Goal: Information Seeking & Learning: Understand process/instructions

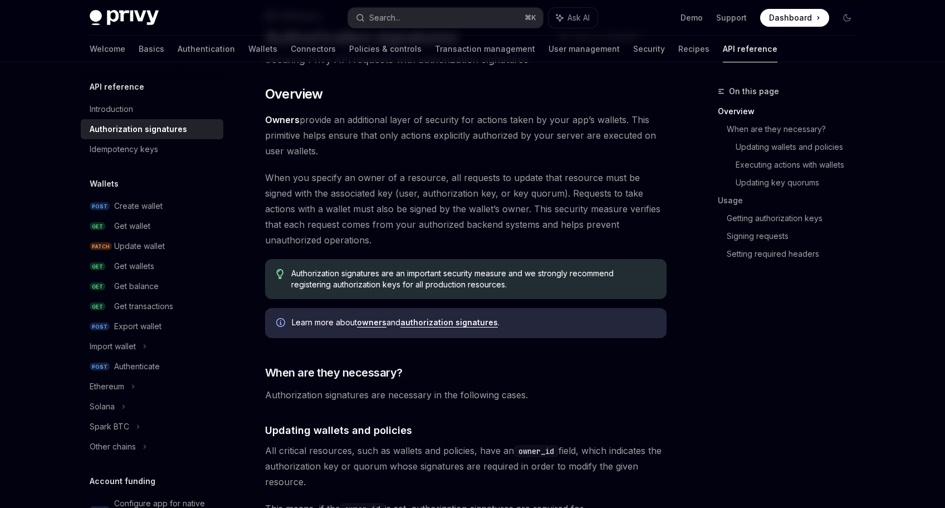
click at [531, 187] on span "When you specify an owner of a resource, all requests to update that resource m…" at bounding box center [466, 209] width 402 height 78
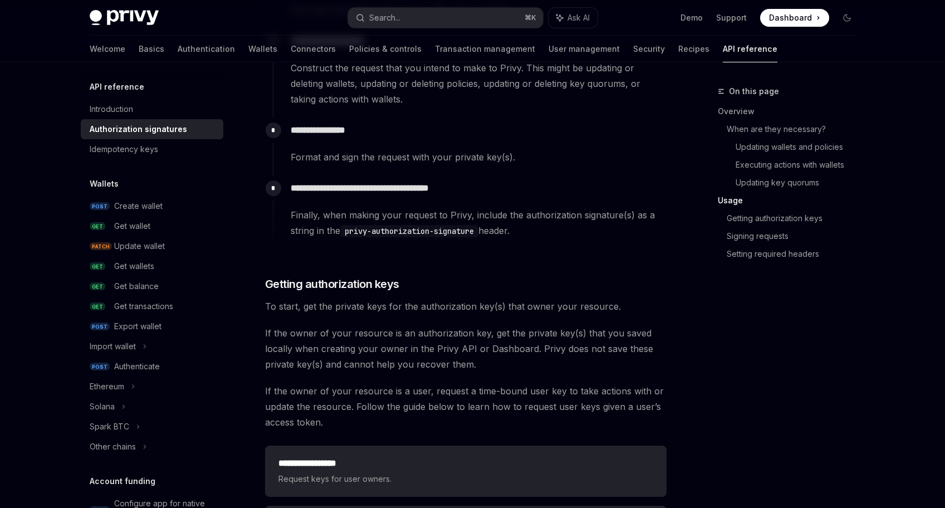
scroll to position [1192, 0]
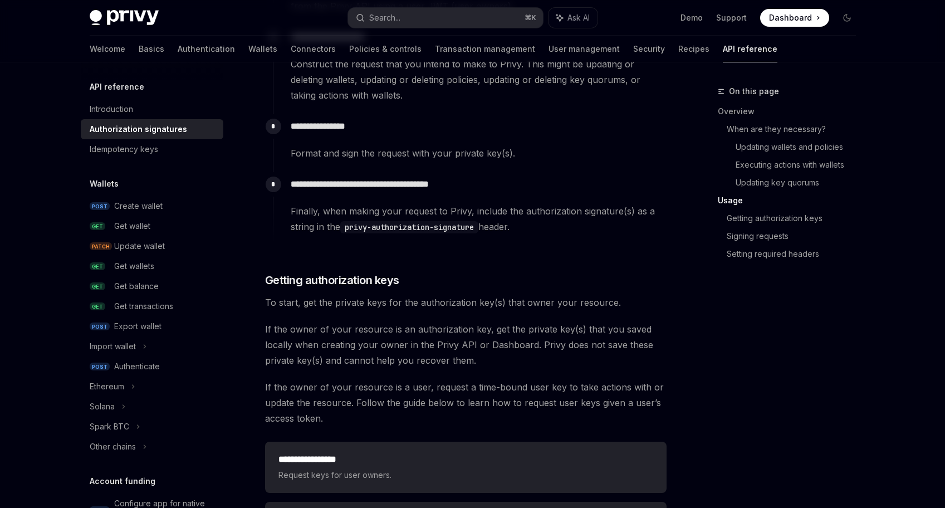
click at [459, 225] on code "privy-authorization-signature" at bounding box center [409, 227] width 138 height 12
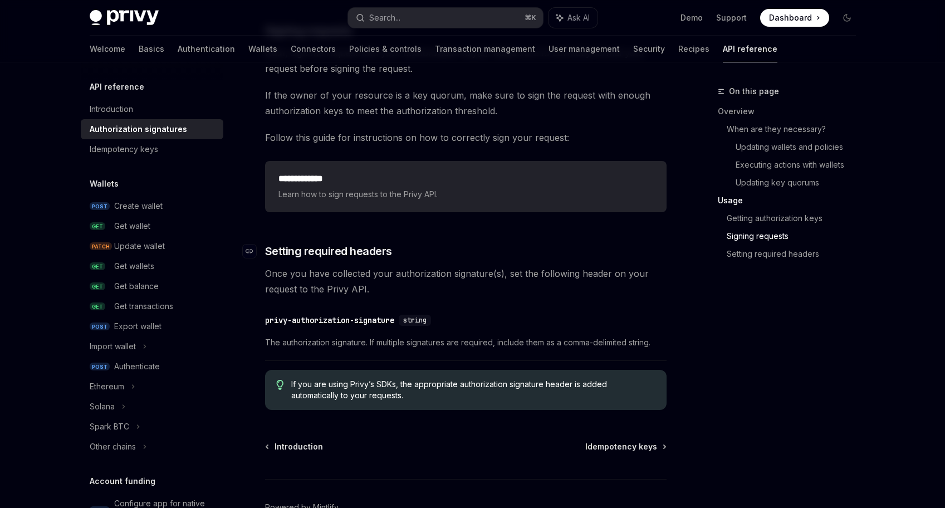
scroll to position [1754, 0]
drag, startPoint x: 437, startPoint y: 320, endPoint x: 412, endPoint y: 317, distance: 25.8
click at [412, 317] on div "string" at bounding box center [415, 319] width 32 height 11
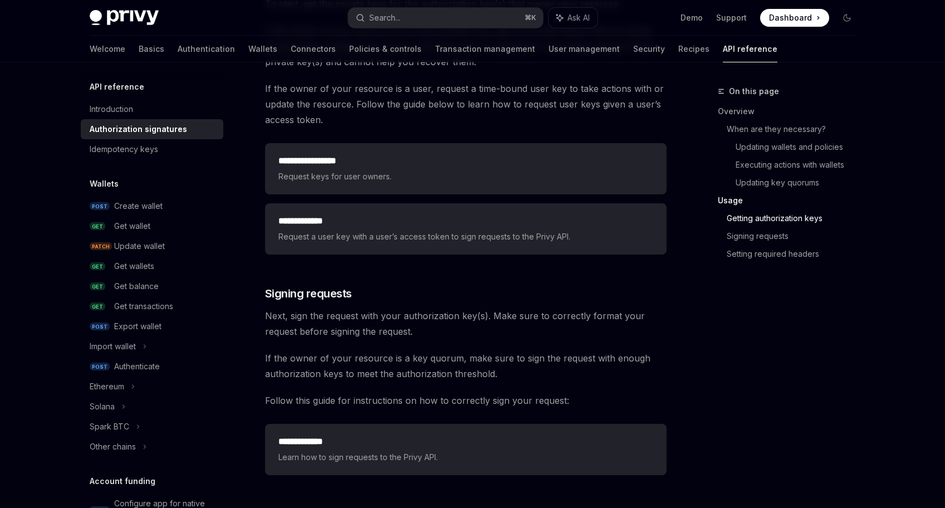
scroll to position [1486, 0]
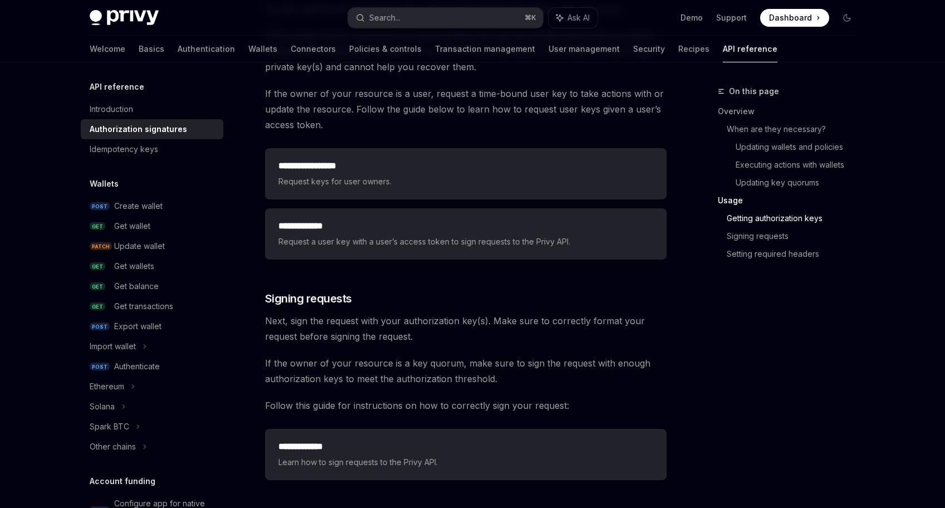
click at [515, 323] on span "Next, sign the request with your authorization key(s). Make sure to correctly f…" at bounding box center [466, 328] width 402 height 31
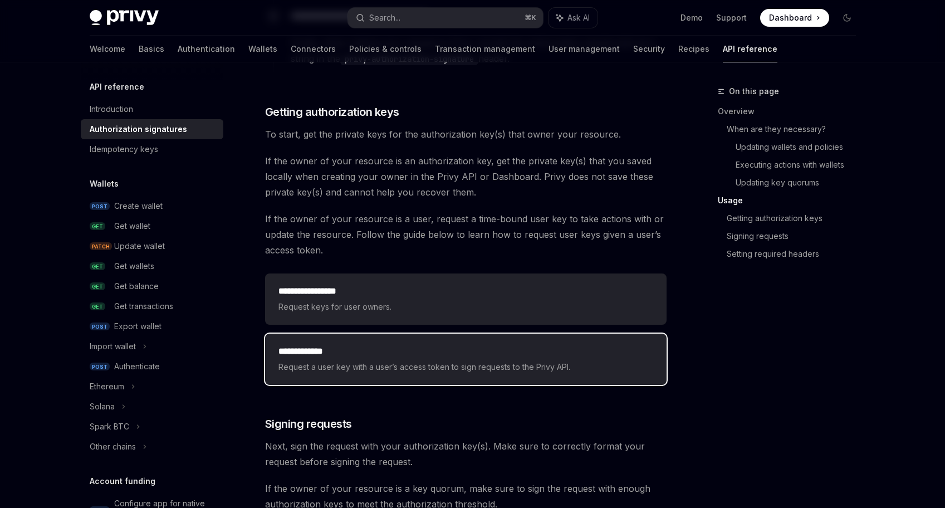
scroll to position [1353, 0]
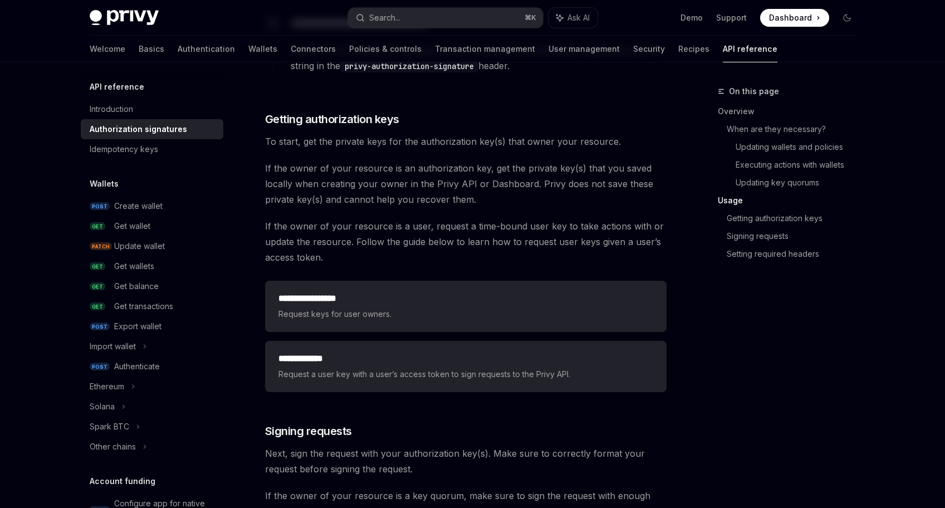
click at [427, 136] on span "To start, get the private keys for the authorization key(s) that owner your res…" at bounding box center [466, 142] width 402 height 16
click at [452, 143] on span "To start, get the private keys for the authorization key(s) that owner your res…" at bounding box center [466, 142] width 402 height 16
click at [433, 170] on span "If the owner of your resource is an authorization key, get the private key(s) t…" at bounding box center [466, 183] width 402 height 47
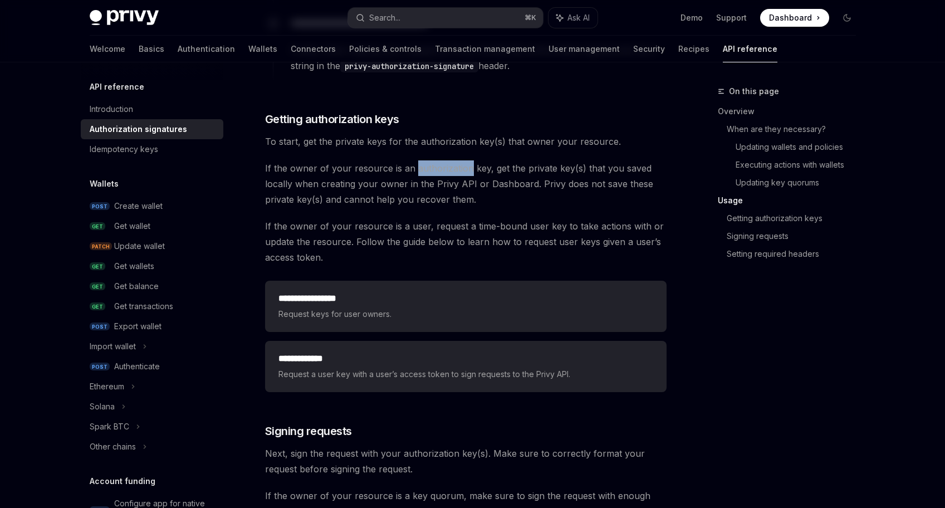
click at [433, 170] on span "If the owner of your resource is an authorization key, get the private key(s) t…" at bounding box center [466, 183] width 402 height 47
click at [423, 179] on span "If the owner of your resource is an authorization key, get the private key(s) t…" at bounding box center [466, 183] width 402 height 47
click at [413, 220] on span "If the owner of your resource is a user, request a time-bound user key to take …" at bounding box center [466, 241] width 402 height 47
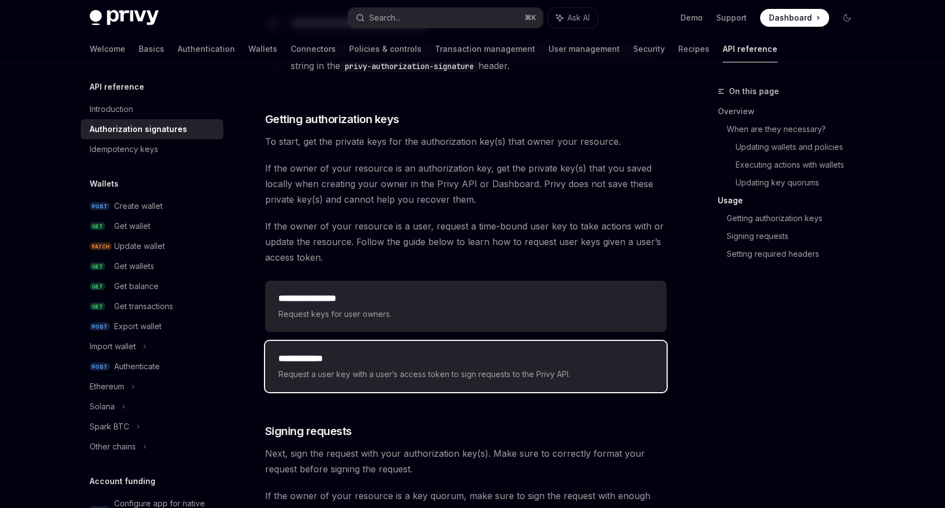
click at [472, 348] on div "**********" at bounding box center [466, 366] width 402 height 51
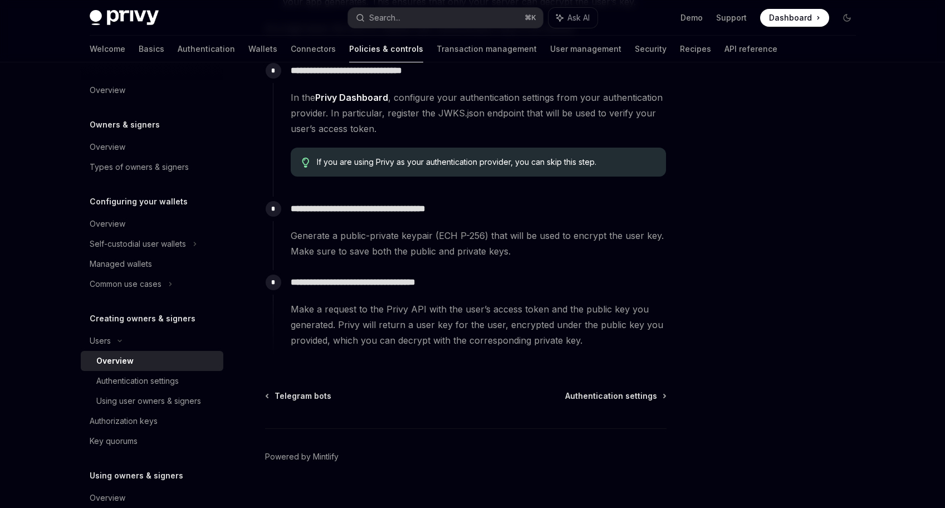
scroll to position [377, 0]
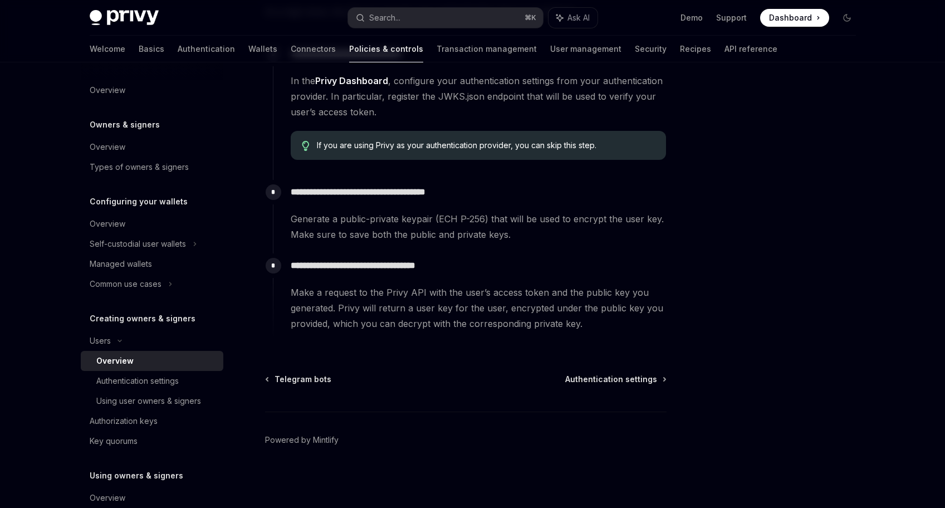
click at [420, 266] on p "**********" at bounding box center [478, 266] width 375 height 16
click at [470, 276] on div "**********" at bounding box center [470, 292] width 394 height 78
click at [169, 396] on div "Using user owners & signers" at bounding box center [148, 400] width 105 height 13
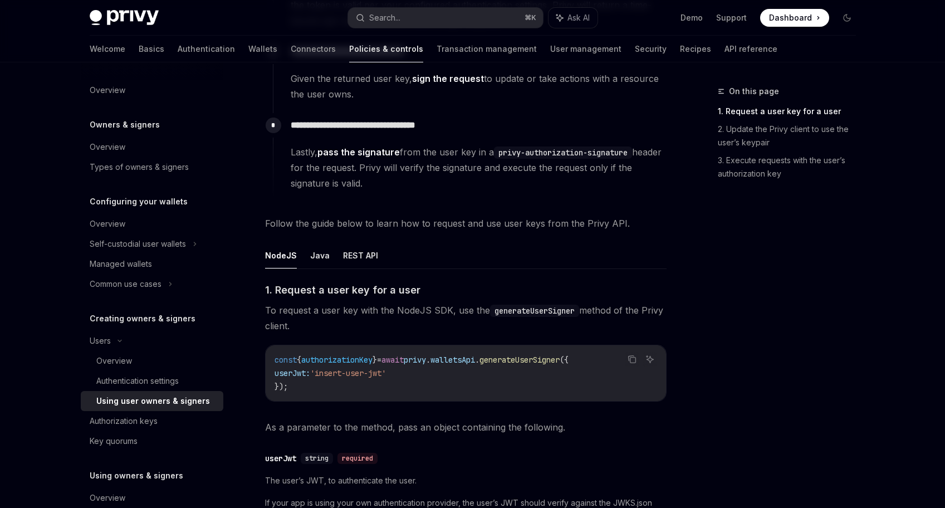
scroll to position [327, 0]
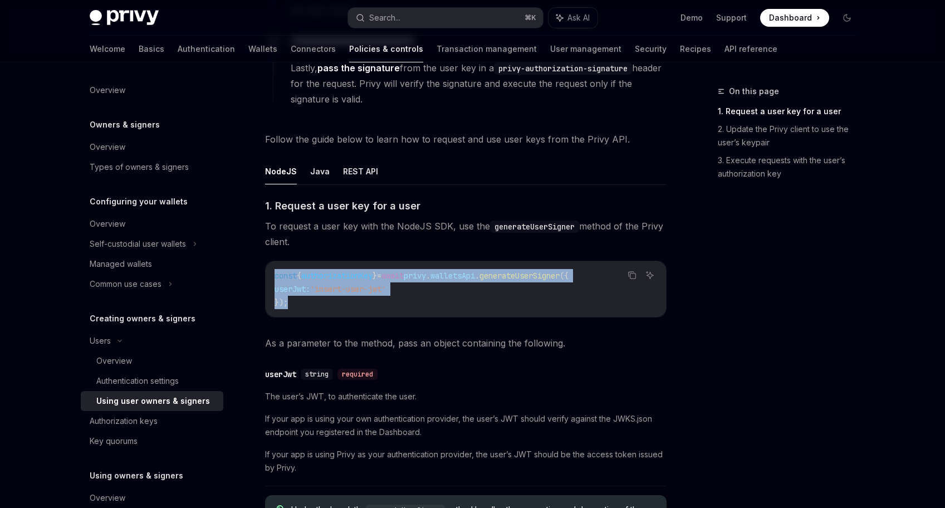
drag, startPoint x: 402, startPoint y: 302, endPoint x: 313, endPoint y: 256, distance: 100.4
click at [313, 256] on div "​ 1. Request a user key for a user To request a user key with the NodeJS SDK, u…" at bounding box center [466, 512] width 402 height 628
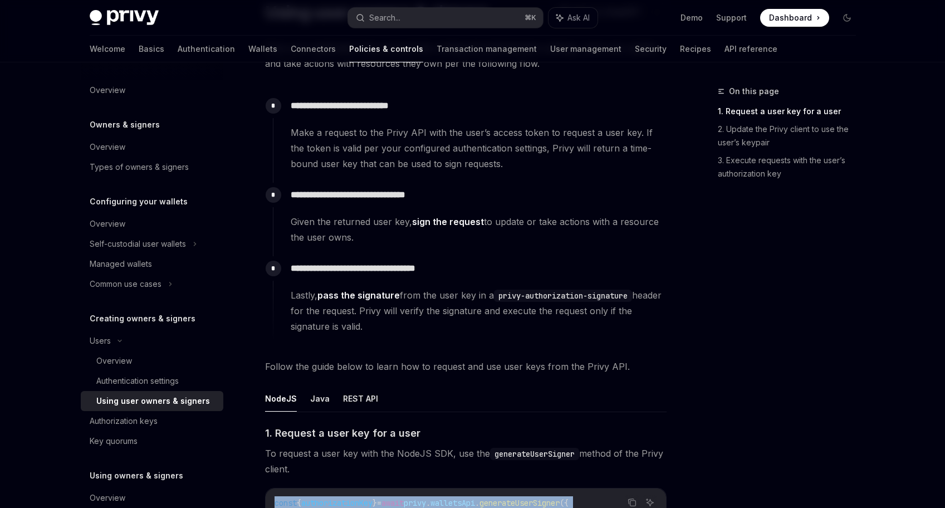
scroll to position [93, 0]
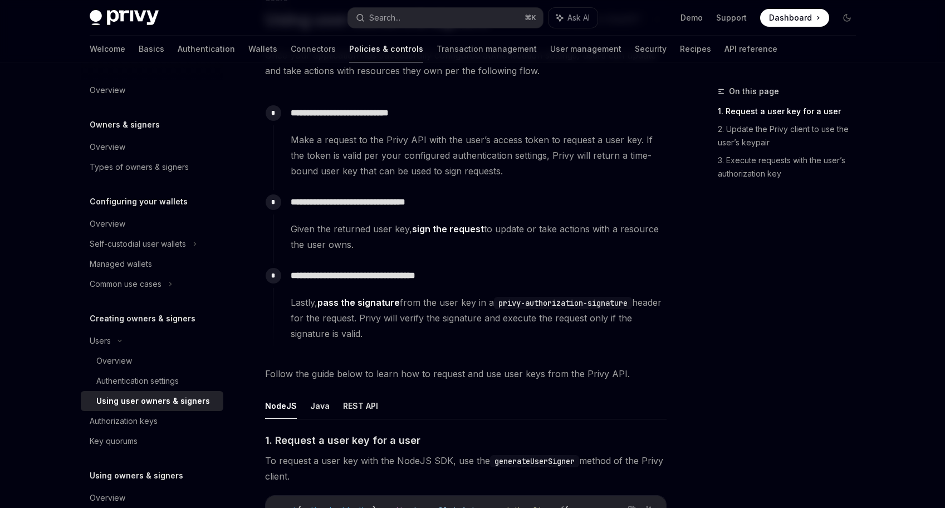
click at [443, 141] on span "Make a request to the Privy API with the user’s access token to request a user …" at bounding box center [478, 155] width 375 height 47
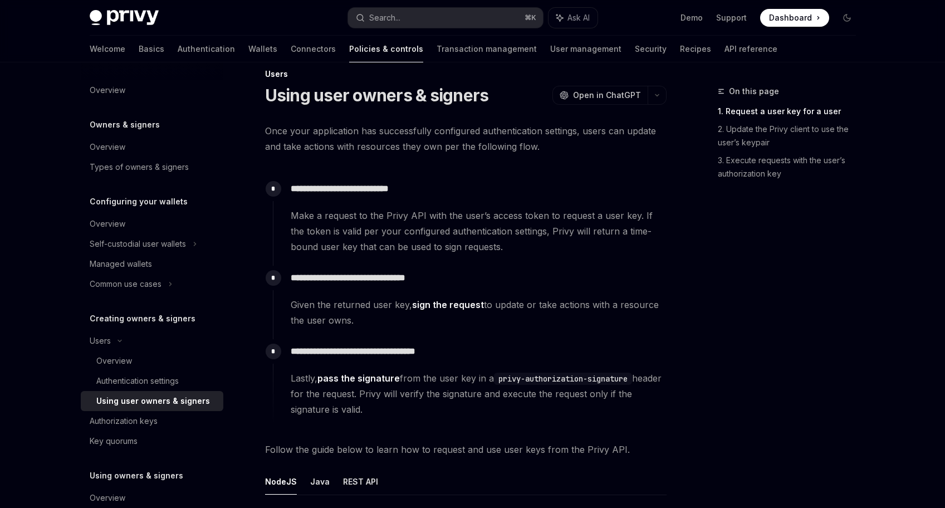
scroll to position [13, 0]
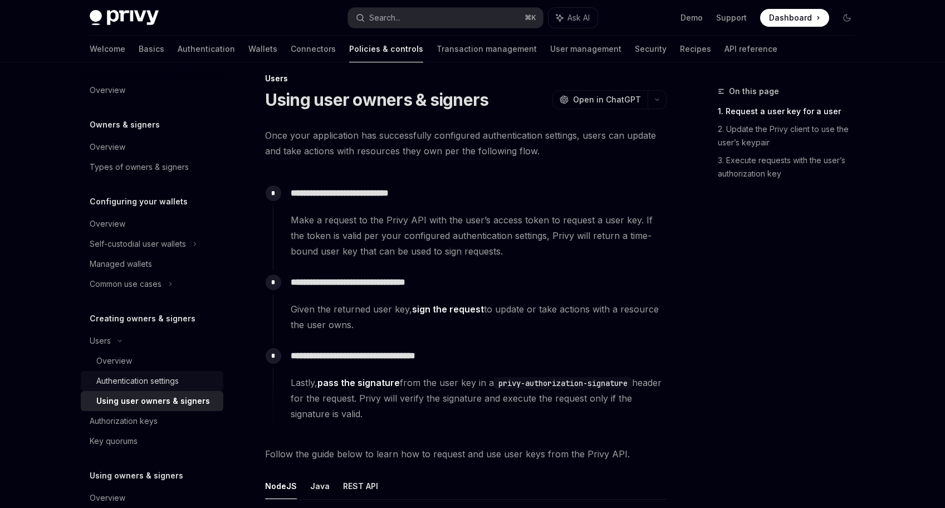
click at [159, 381] on div "Authentication settings" at bounding box center [137, 380] width 82 height 13
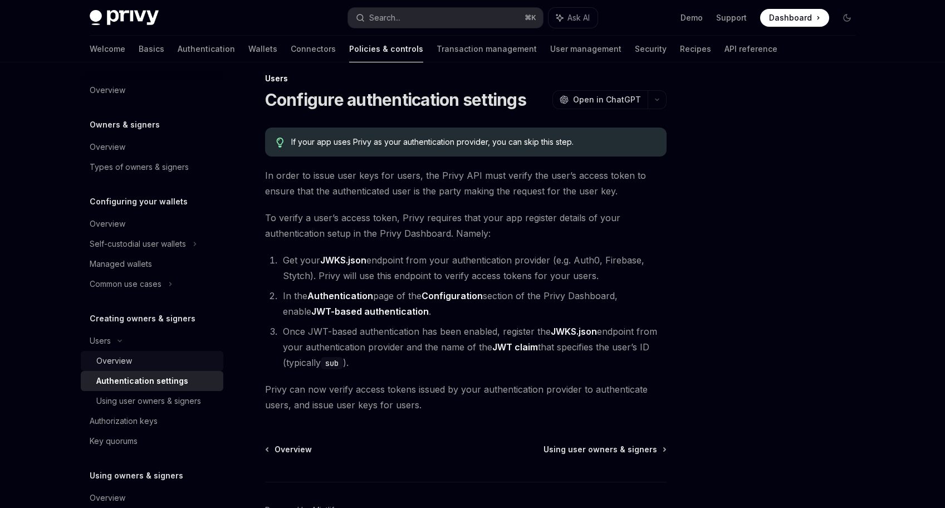
click at [181, 365] on div "Overview" at bounding box center [156, 360] width 120 height 13
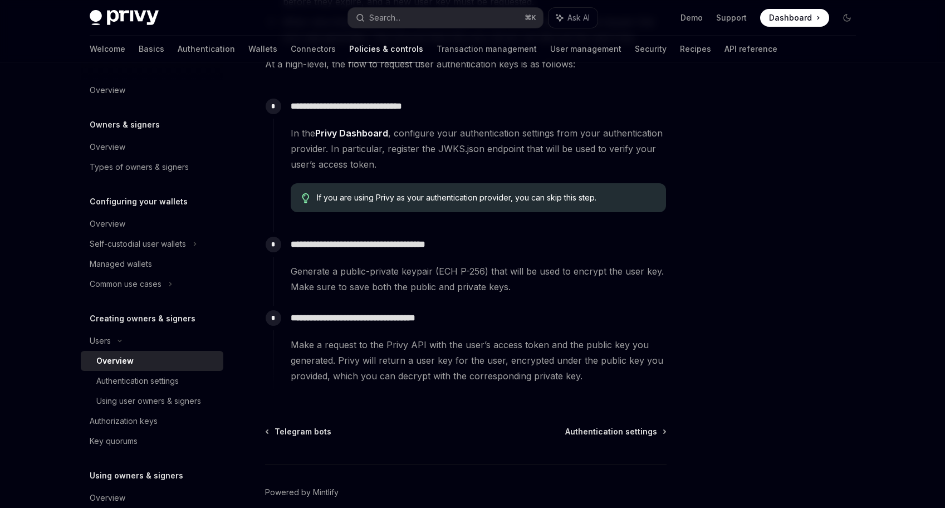
scroll to position [323, 0]
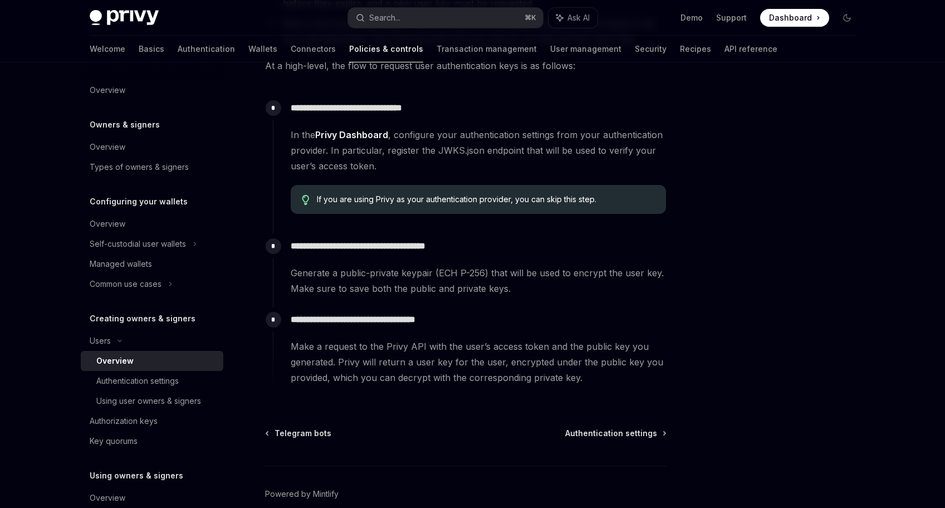
click at [446, 202] on span "If you are using Privy as your authentication provider, you can skip this step." at bounding box center [486, 199] width 338 height 11
copy span "authentication"
click at [140, 418] on div "Authorization keys" at bounding box center [124, 420] width 68 height 13
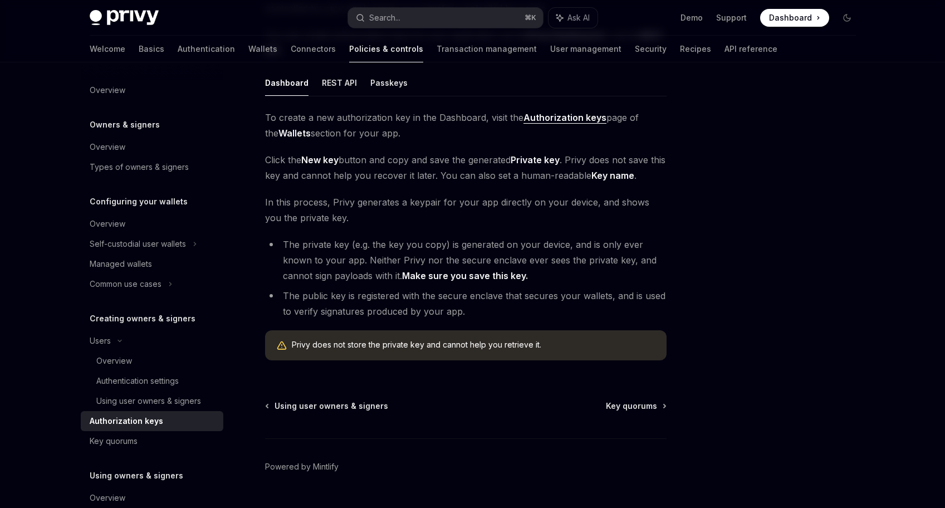
scroll to position [164, 0]
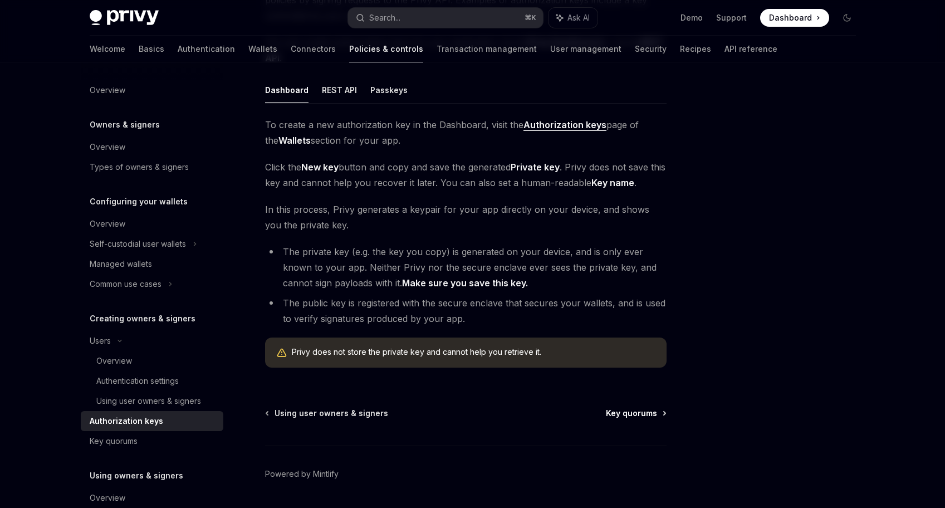
click at [615, 408] on span "Key quorums" at bounding box center [631, 413] width 51 height 11
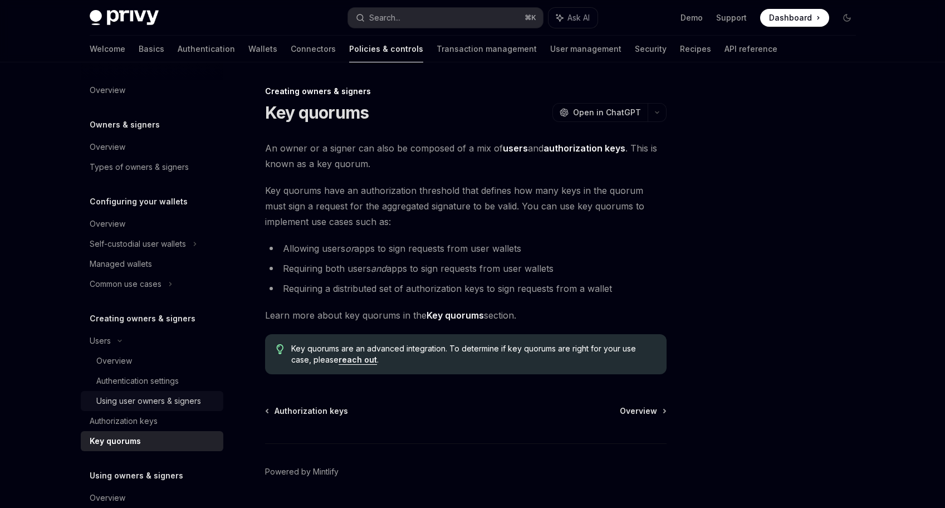
scroll to position [110, 0]
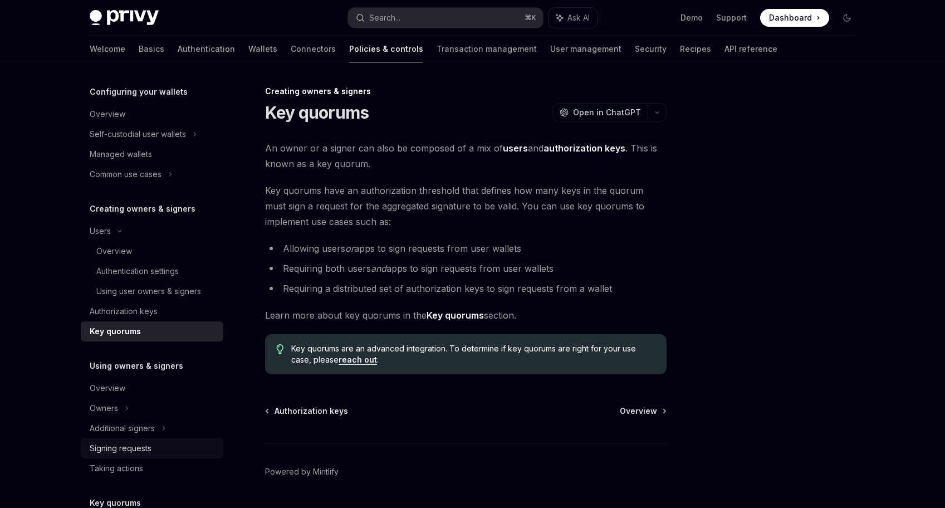
click at [132, 446] on div "Signing requests" at bounding box center [121, 448] width 62 height 13
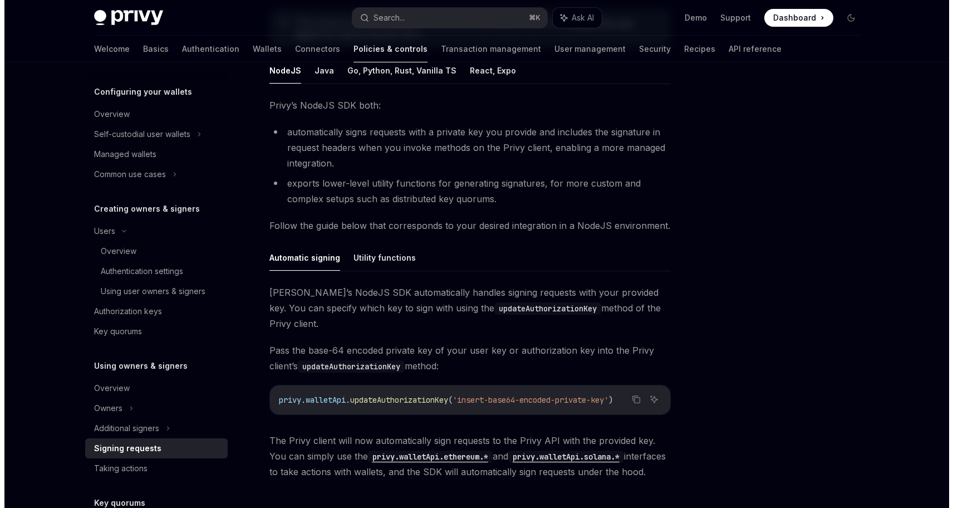
scroll to position [175, 0]
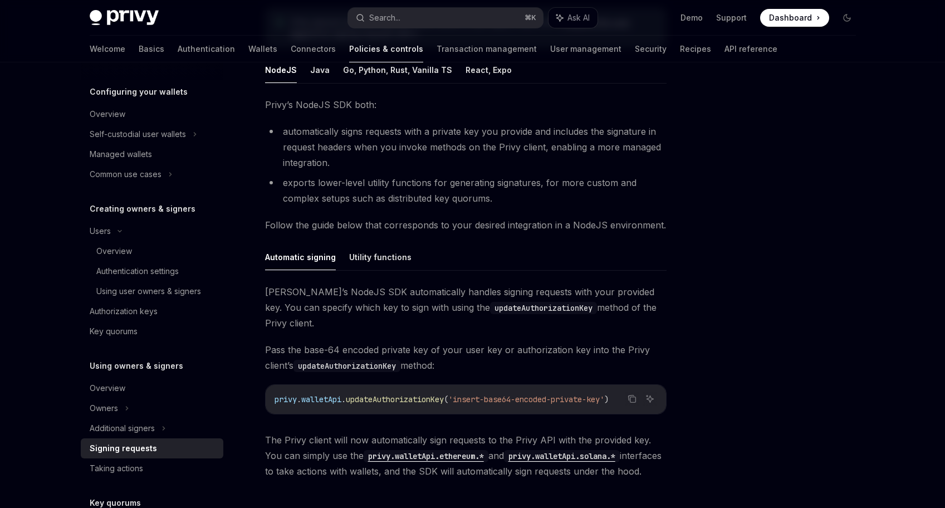
click at [410, 394] on span "updateAuthorizationKey" at bounding box center [395, 399] width 98 height 10
copy span "privy . walletApi . updateAuthorizationKey"
click at [766, 346] on div at bounding box center [780, 296] width 169 height 423
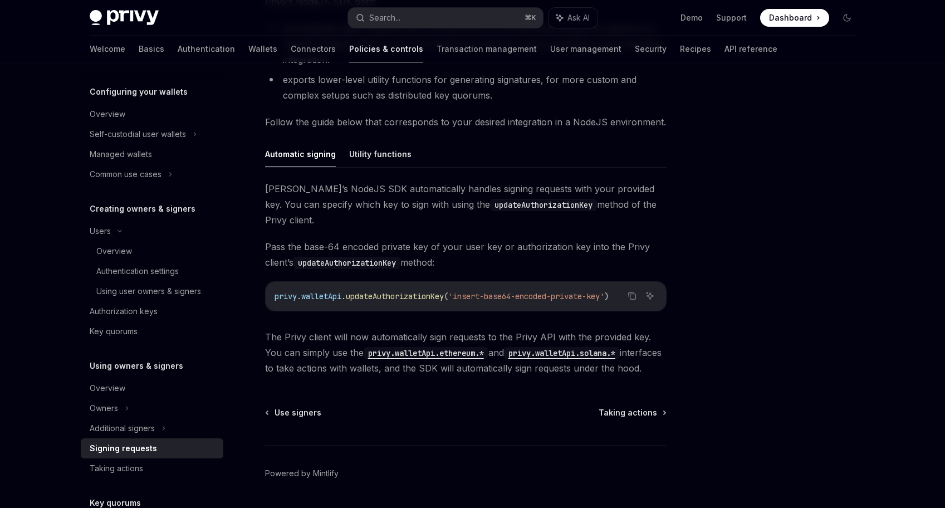
scroll to position [296, 0]
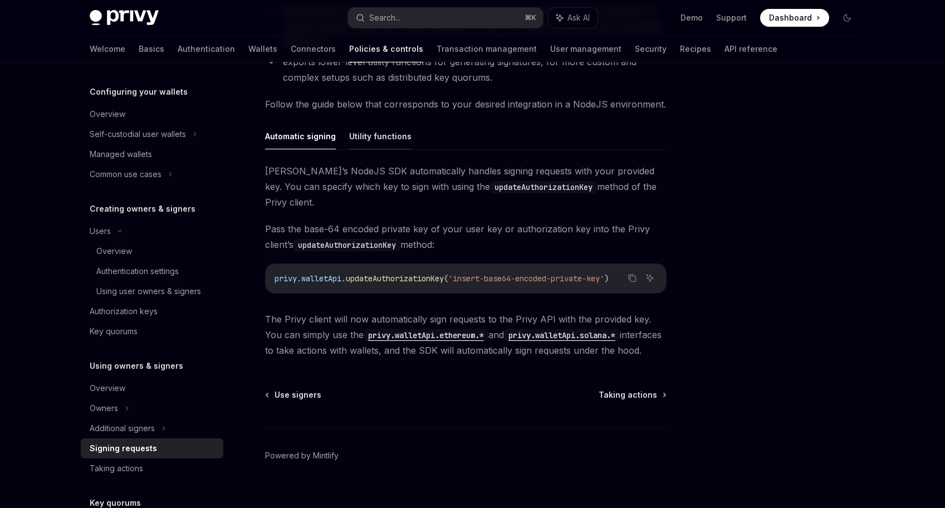
click at [402, 134] on button "Utility functions" at bounding box center [380, 136] width 62 height 26
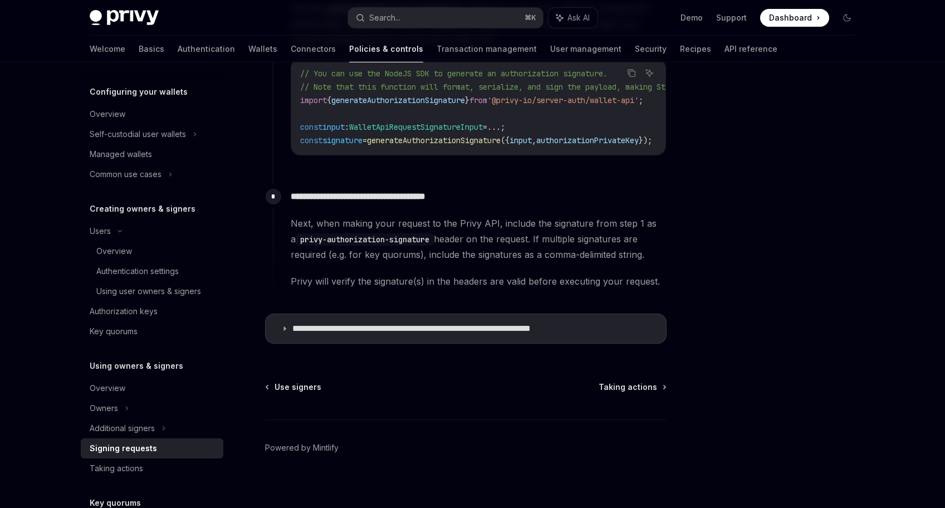
scroll to position [620, 0]
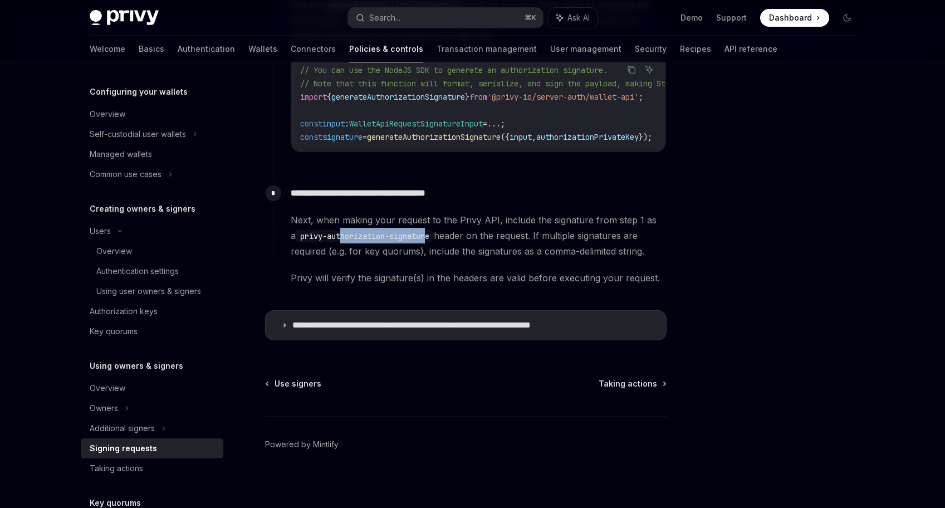
drag, startPoint x: 425, startPoint y: 241, endPoint x: 338, endPoint y: 239, distance: 86.9
click at [338, 239] on code "privy-authorization-signature" at bounding box center [365, 236] width 138 height 12
click at [505, 266] on div "Next, when making your request to the Privy API, include the signature from ste…" at bounding box center [478, 249] width 375 height 74
click at [481, 324] on summary "**********" at bounding box center [466, 325] width 400 height 29
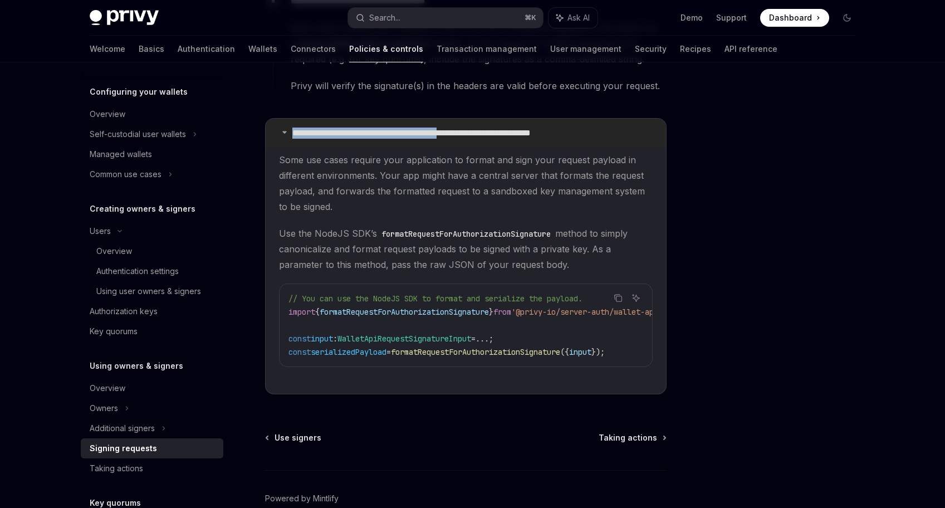
scroll to position [860, 0]
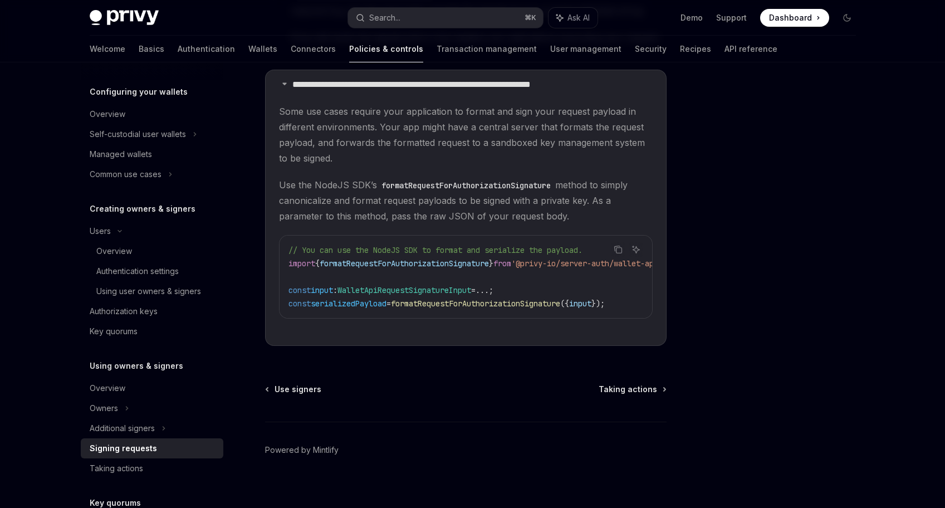
click at [523, 301] on code "// You can use the NodeJS SDK to format and serialize the payload. import { for…" at bounding box center [490, 276] width 405 height 67
click at [456, 267] on span "formatRequestForAuthorizationSignature" at bounding box center [404, 263] width 169 height 10
copy span "formatRequestForAuthorizationSignature"
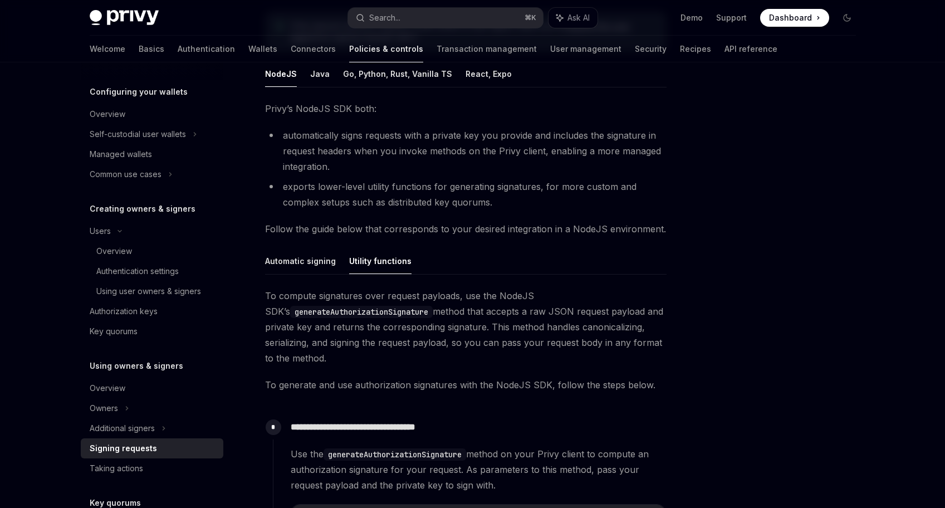
scroll to position [107, 0]
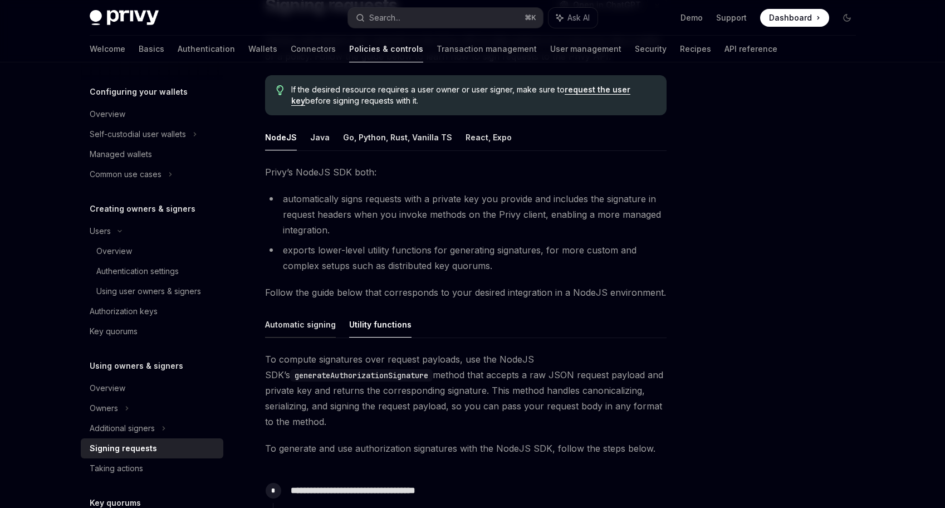
click at [290, 328] on button "Automatic signing" at bounding box center [300, 324] width 71 height 26
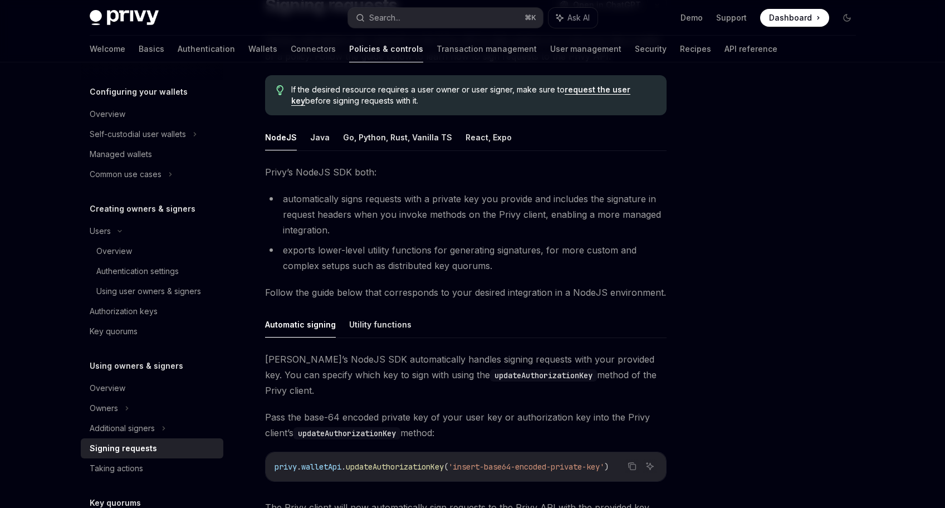
scroll to position [269, 0]
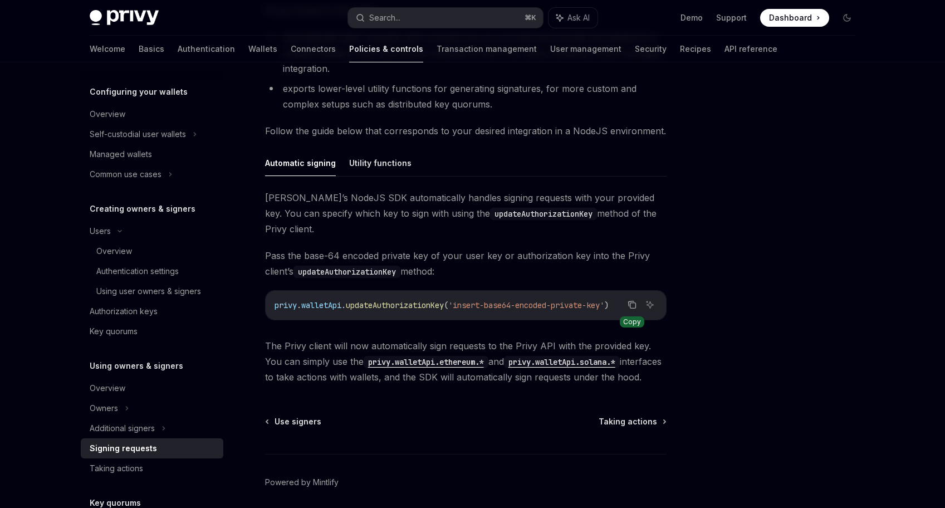
click at [633, 300] on icon "Copy the contents from the code block" at bounding box center [632, 304] width 9 height 9
click at [116, 141] on div "Owners" at bounding box center [138, 134] width 96 height 13
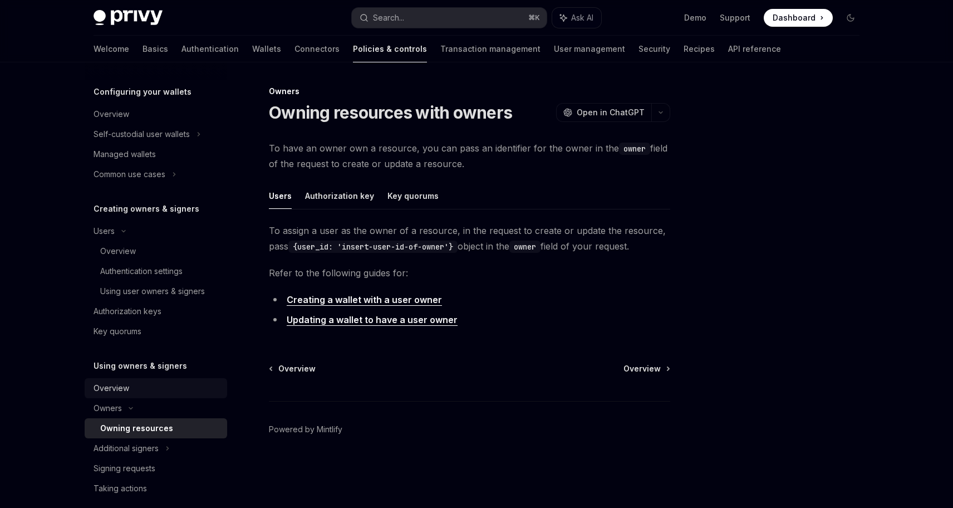
click at [115, 387] on div "Overview" at bounding box center [112, 387] width 36 height 13
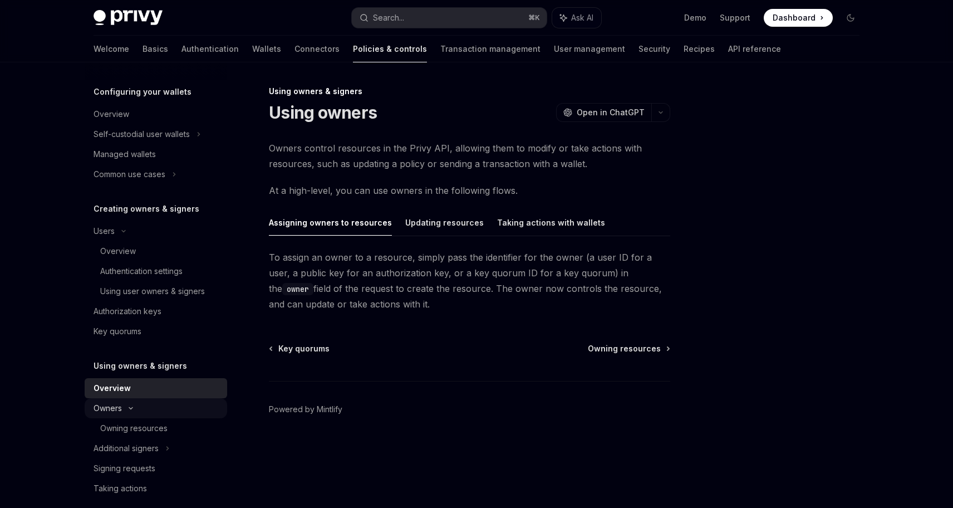
click at [108, 141] on div "Owners" at bounding box center [142, 134] width 96 height 13
click at [135, 144] on div "Owners" at bounding box center [156, 134] width 143 height 20
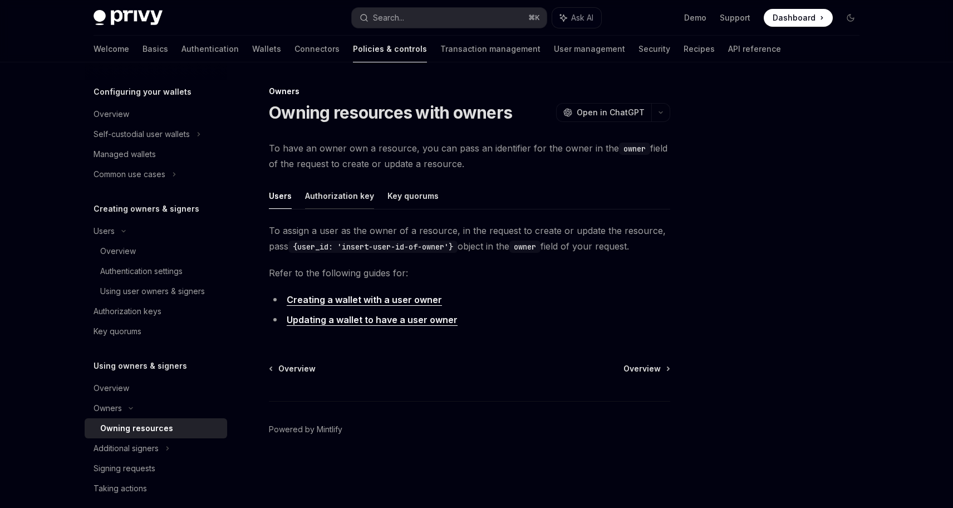
click at [340, 198] on button "Authorization key" at bounding box center [339, 196] width 69 height 26
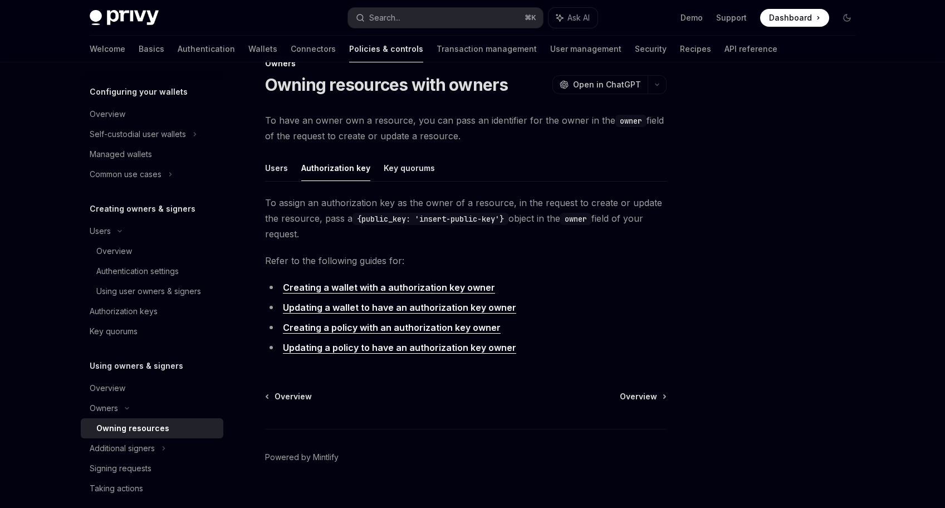
scroll to position [45, 0]
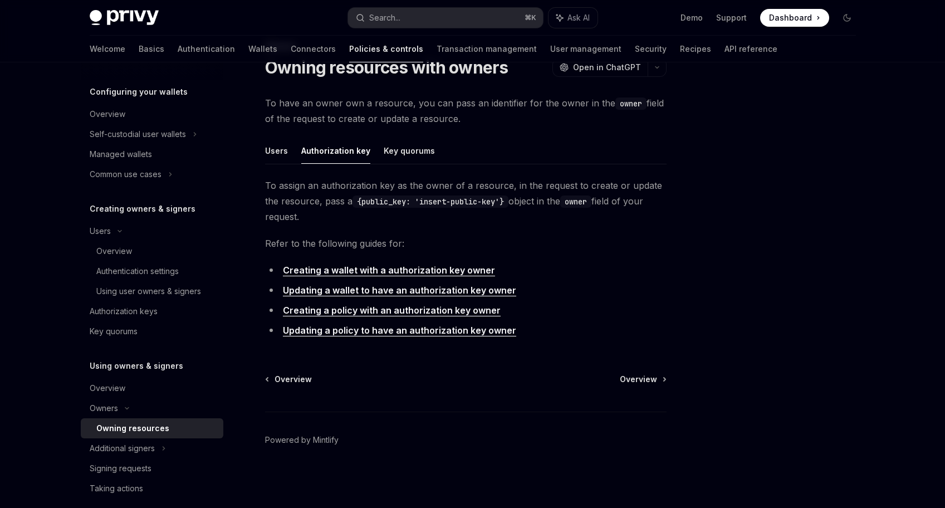
click at [440, 288] on link "Updating a wallet to have an authorization key owner" at bounding box center [399, 291] width 233 height 12
type textarea "*"
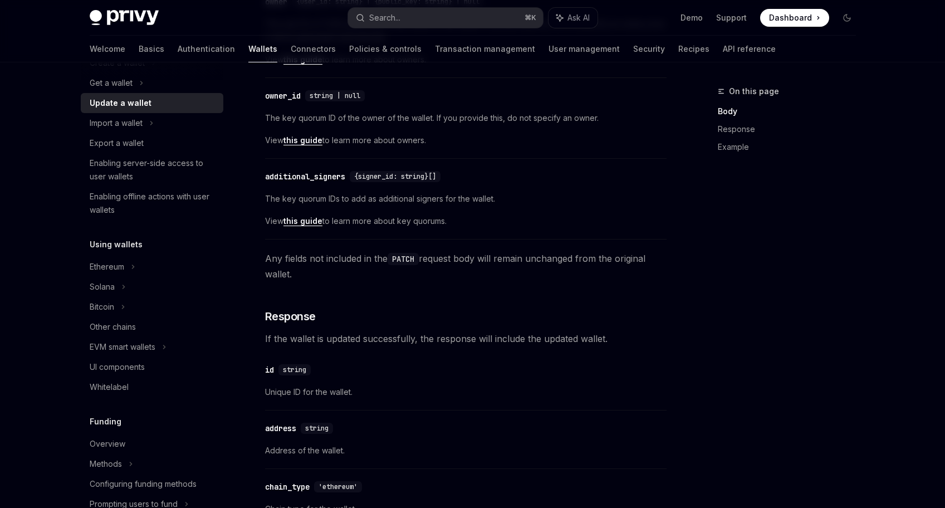
scroll to position [487, 0]
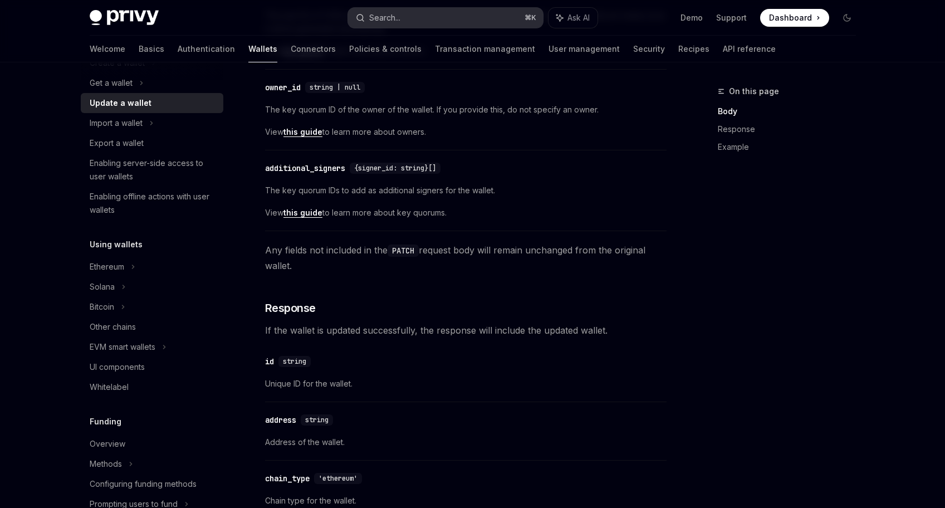
click at [466, 17] on button "Search... ⌘ K" at bounding box center [445, 18] width 195 height 20
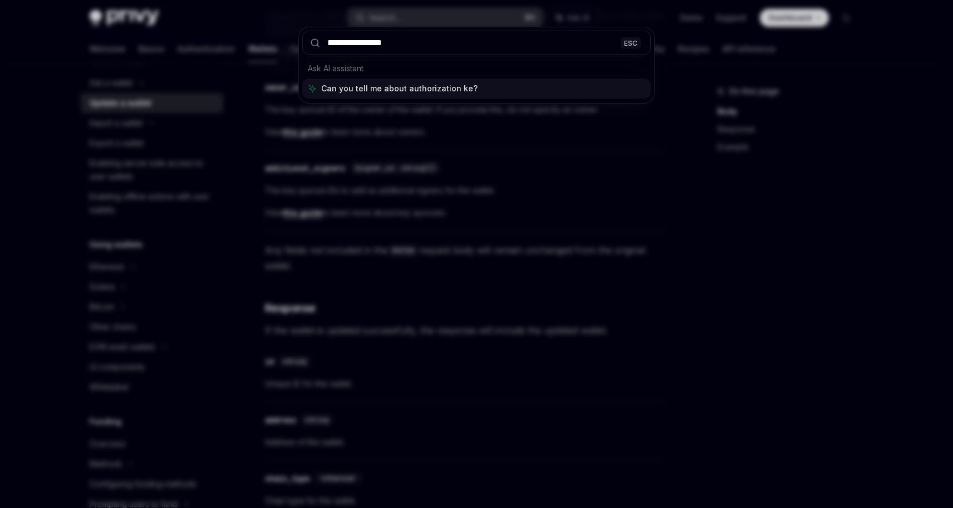
type input "**********"
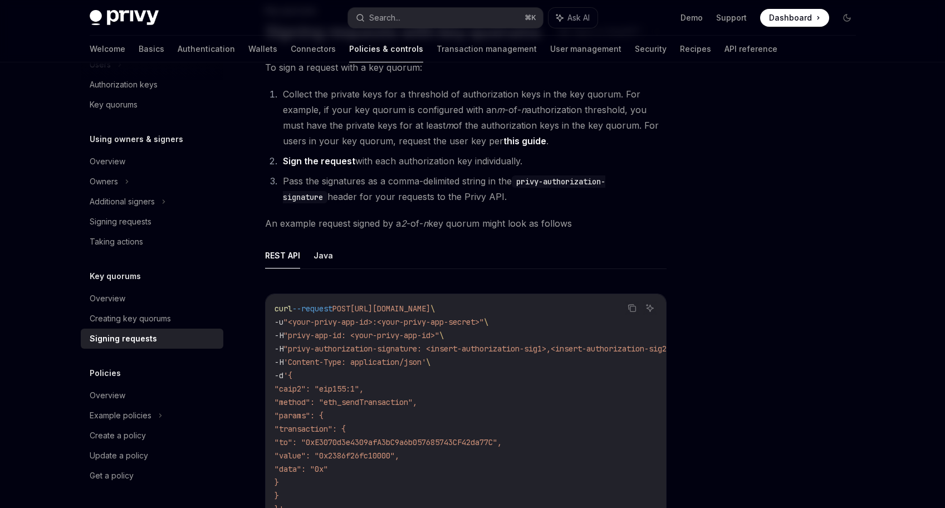
scroll to position [111, 0]
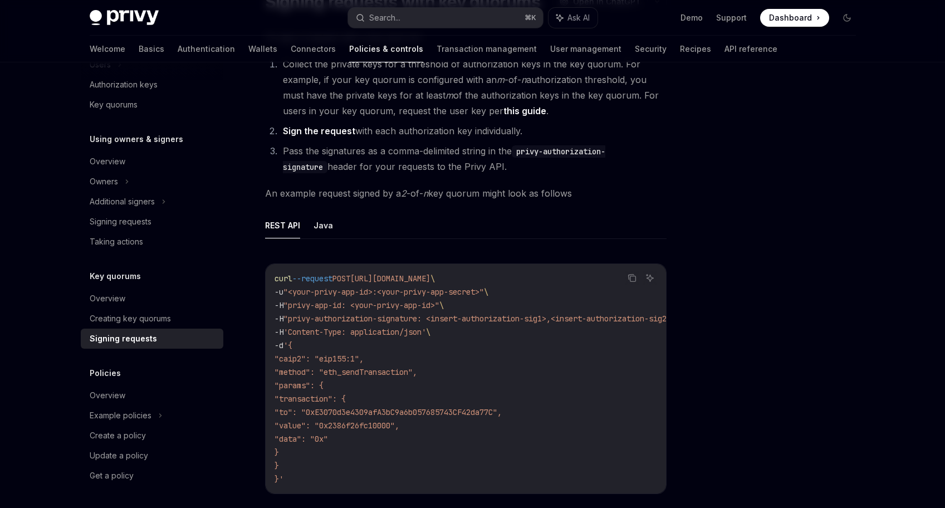
click at [502, 321] on span ""privy-authorization-signature: <insert-authorization-sig1>,<insert-authorizati…" at bounding box center [479, 319] width 392 height 10
click at [123, 299] on div "Overview" at bounding box center [108, 298] width 36 height 13
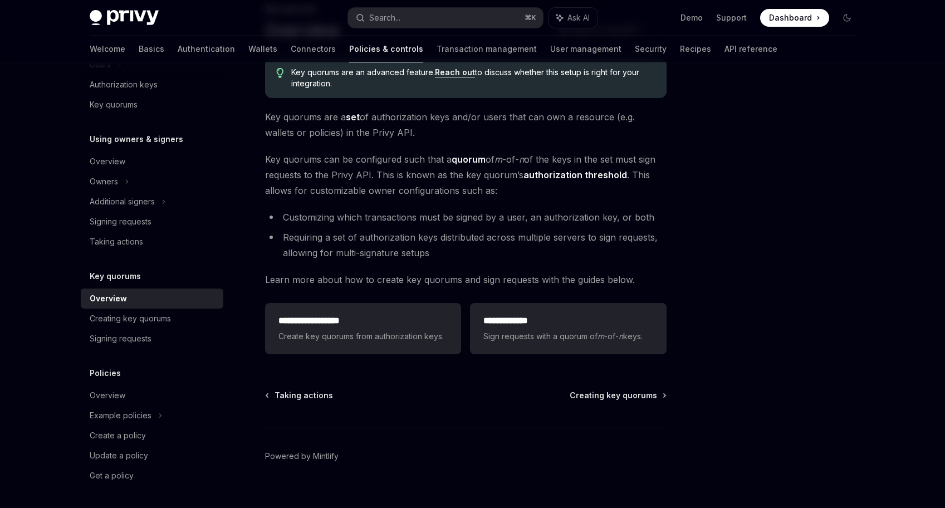
scroll to position [99, 0]
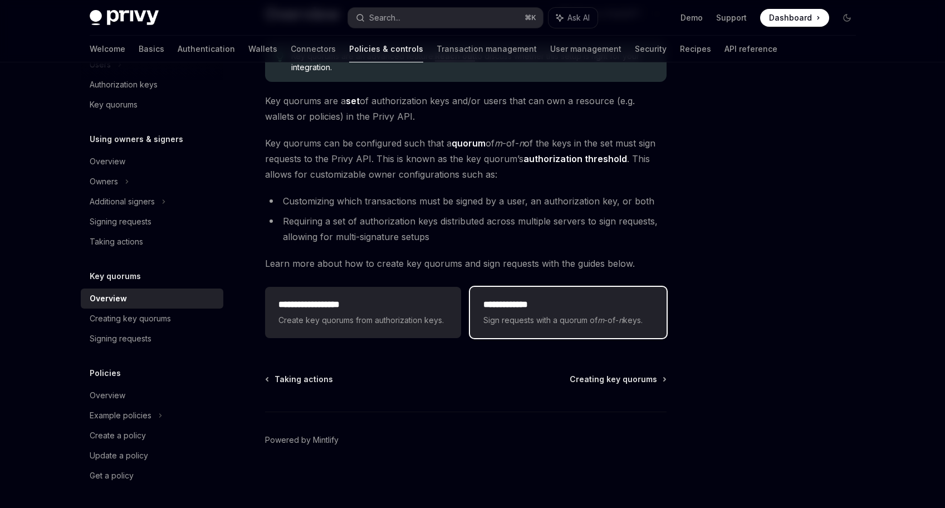
click at [605, 299] on h2 "**********" at bounding box center [567, 304] width 169 height 13
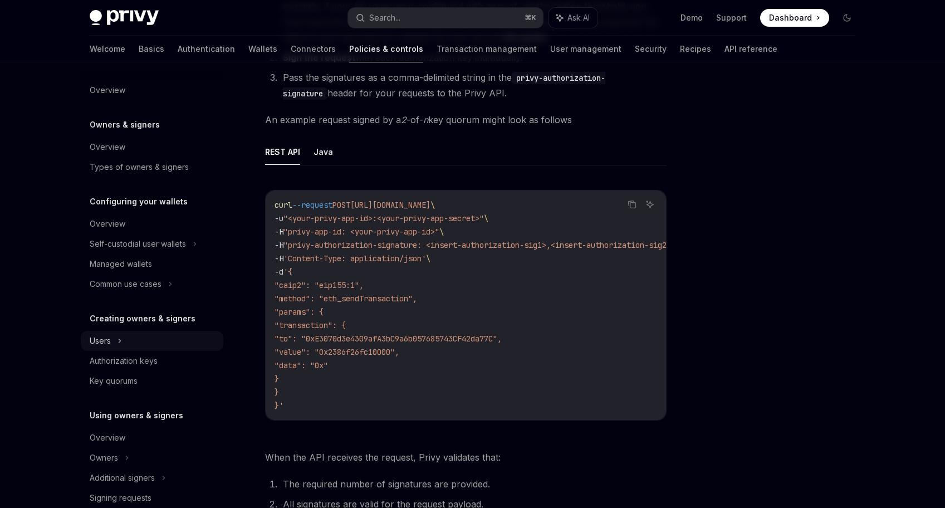
scroll to position [180, 0]
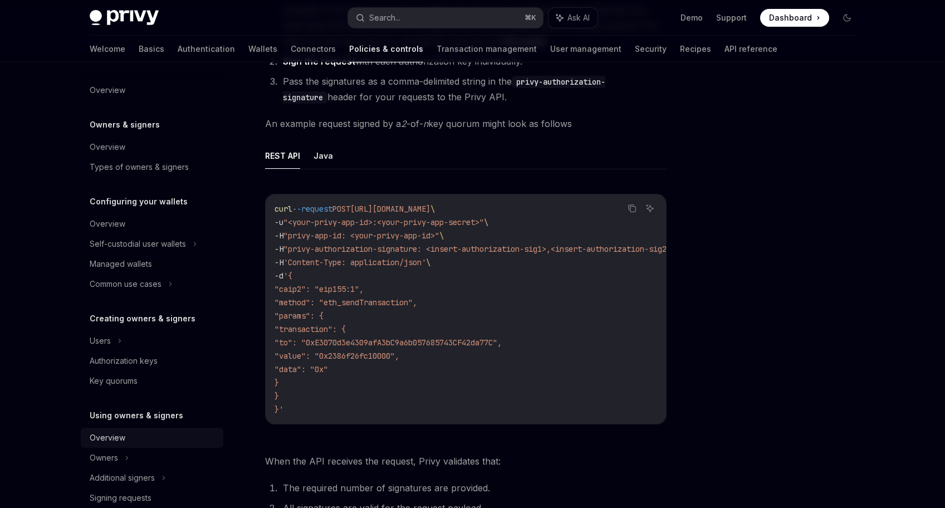
click at [106, 441] on div "Overview" at bounding box center [108, 437] width 36 height 13
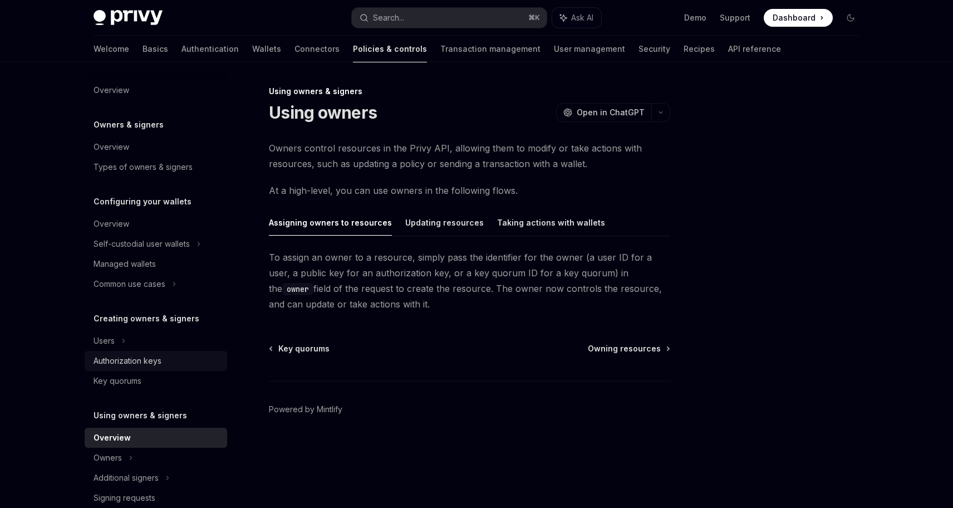
click at [141, 360] on div "Authorization keys" at bounding box center [128, 360] width 68 height 13
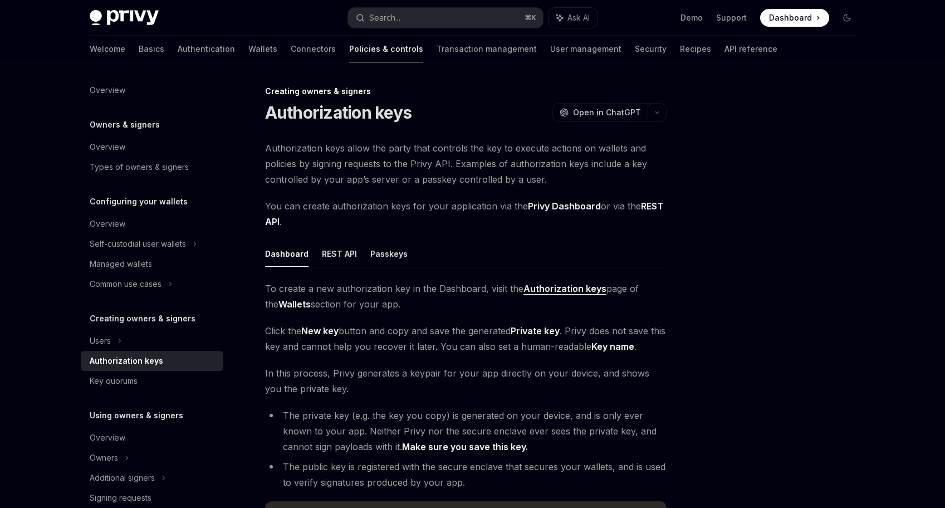
scroll to position [198, 0]
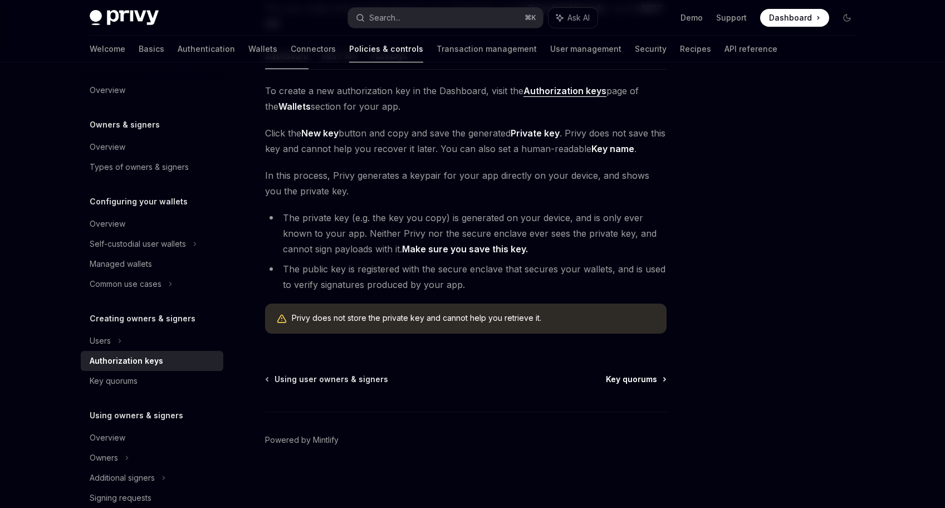
click at [639, 377] on span "Key quorums" at bounding box center [631, 379] width 51 height 11
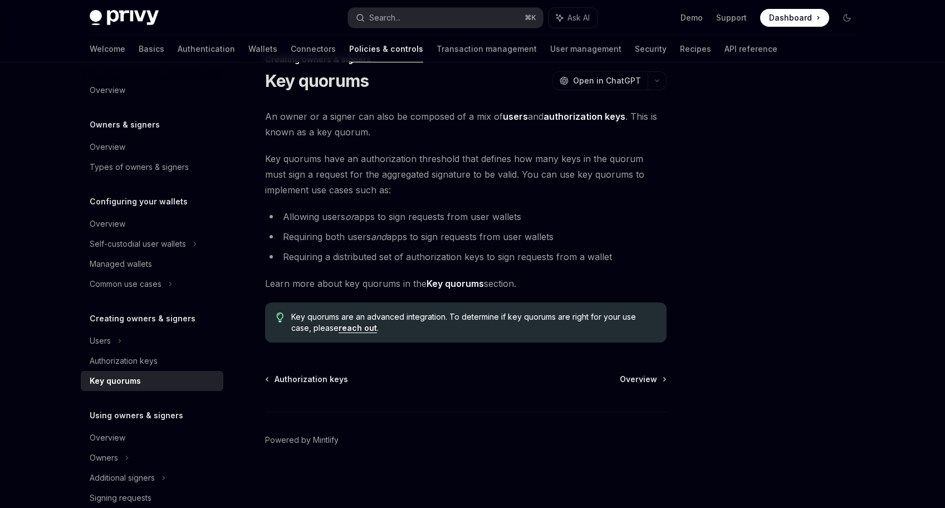
click at [655, 387] on div "Authorization keys Overview Powered by [PERSON_NAME]" at bounding box center [466, 441] width 402 height 134
click at [650, 383] on span "Overview" at bounding box center [638, 379] width 37 height 11
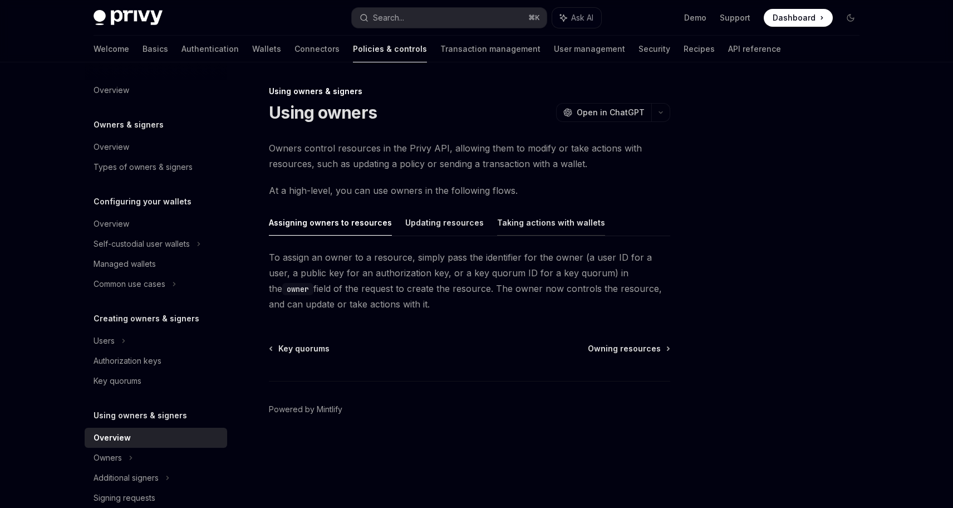
click at [531, 218] on button "Taking actions with wallets" at bounding box center [551, 222] width 108 height 26
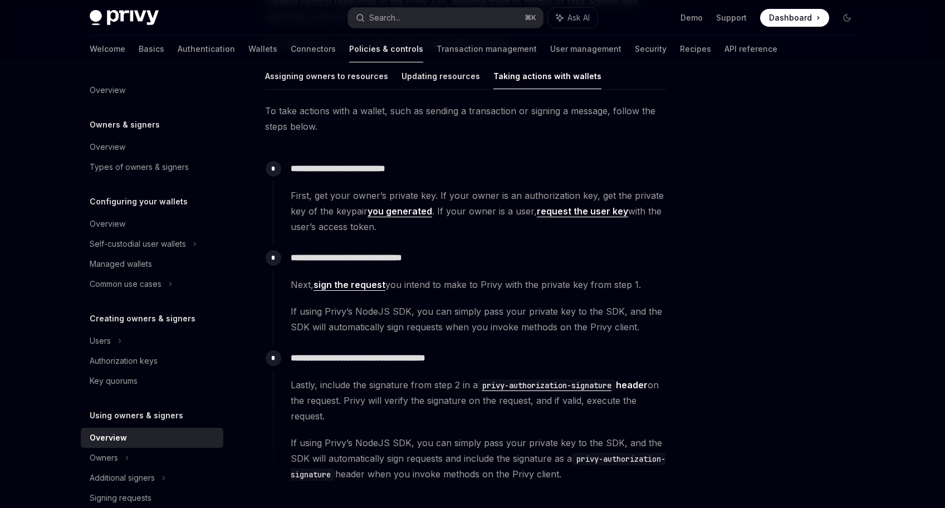
scroll to position [186, 0]
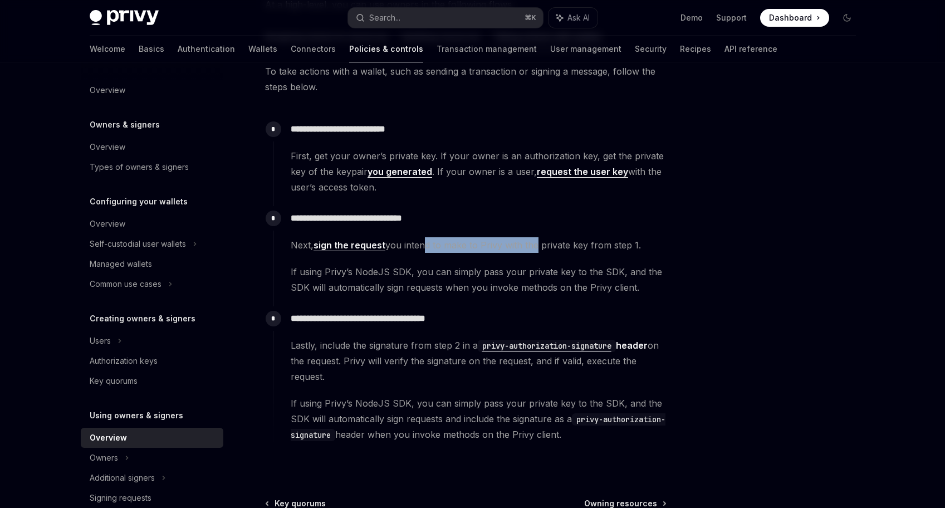
drag, startPoint x: 418, startPoint y: 248, endPoint x: 532, endPoint y: 246, distance: 114.2
click at [532, 246] on span "Next, sign the request you intend to make to Privy with the private key from st…" at bounding box center [478, 245] width 375 height 16
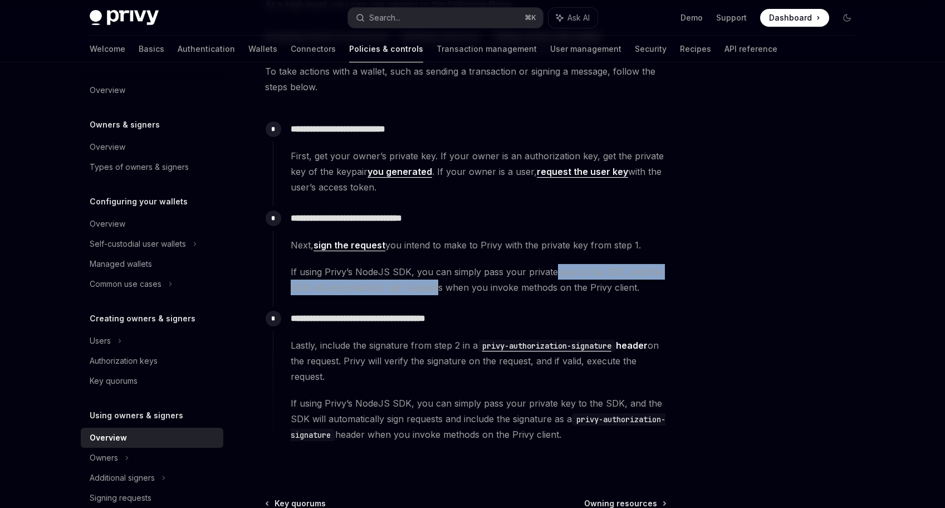
drag, startPoint x: 439, startPoint y: 277, endPoint x: 552, endPoint y: 271, distance: 112.7
click at [552, 271] on span "If using Privy’s NodeJS SDK, you can simply pass your private key to the SDK, a…" at bounding box center [478, 279] width 375 height 31
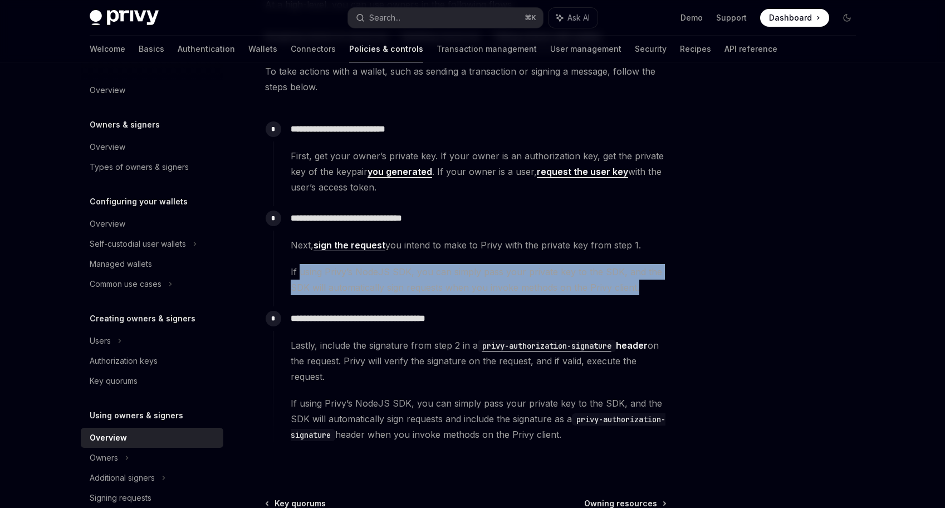
drag, startPoint x: 645, startPoint y: 283, endPoint x: 298, endPoint y: 273, distance: 347.7
click at [298, 273] on span "If using Privy’s NodeJS SDK, you can simply pass your private key to the SDK, a…" at bounding box center [478, 279] width 375 height 31
click at [365, 243] on link "sign the request" at bounding box center [350, 245] width 72 height 12
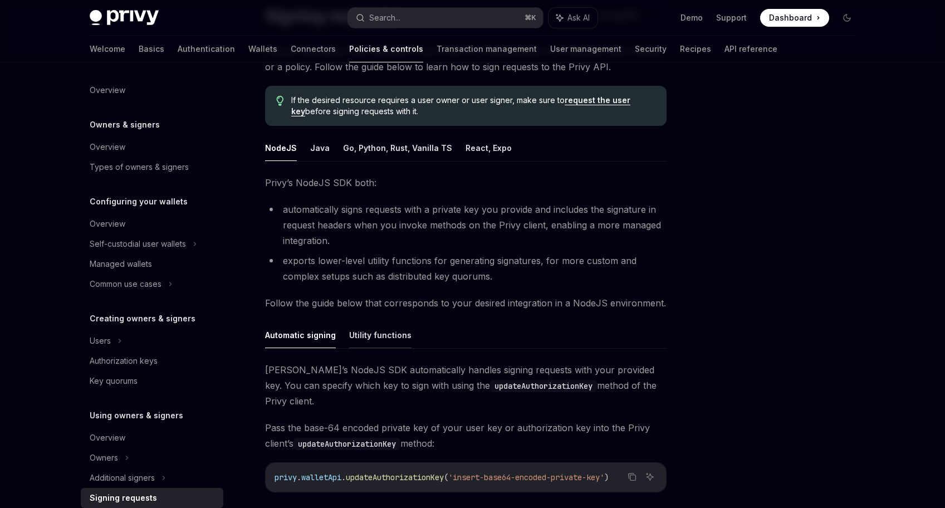
scroll to position [87, 0]
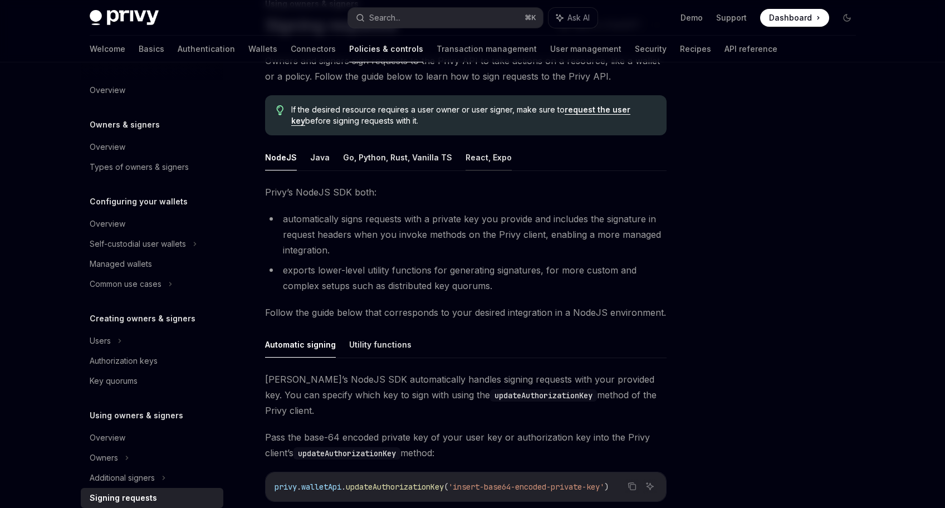
click at [483, 153] on button "React, Expo" at bounding box center [489, 157] width 46 height 26
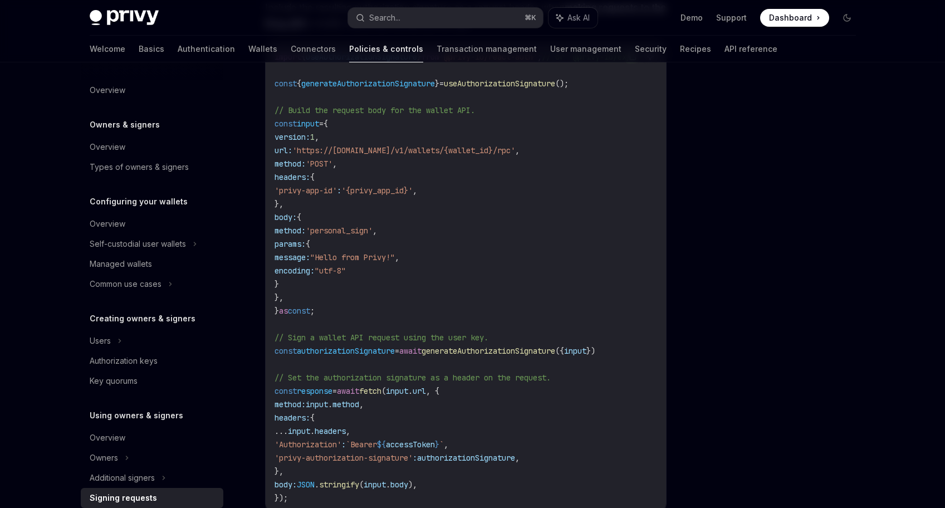
scroll to position [321, 0]
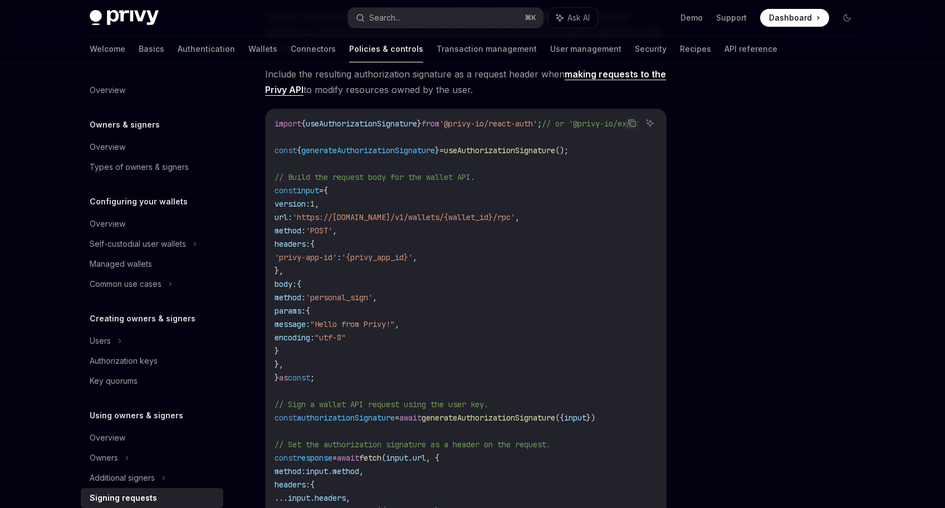
click at [324, 193] on span "=" at bounding box center [321, 190] width 4 height 10
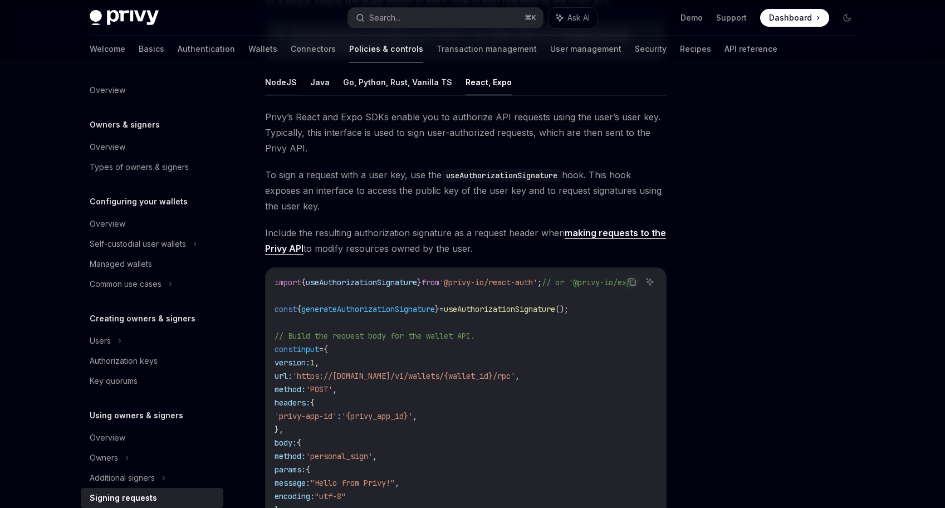
click at [282, 81] on button "NodeJS" at bounding box center [281, 82] width 32 height 26
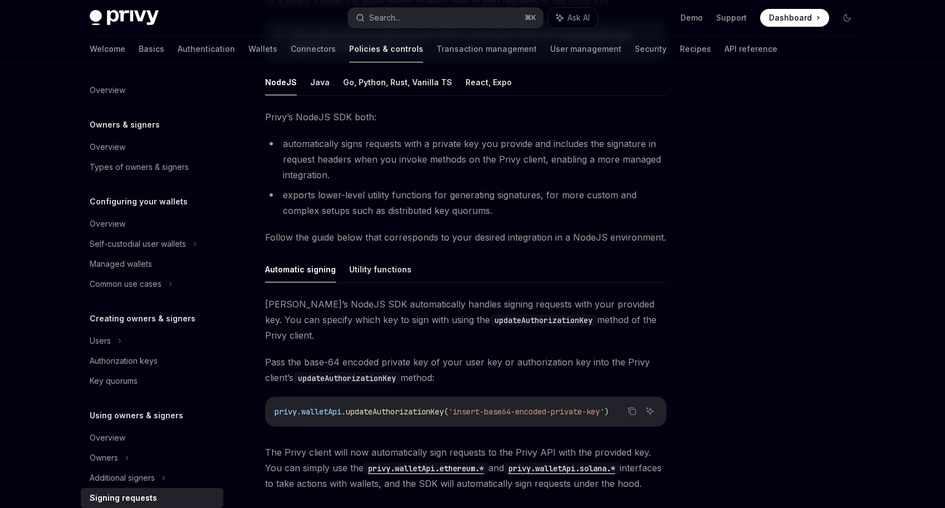
scroll to position [296, 0]
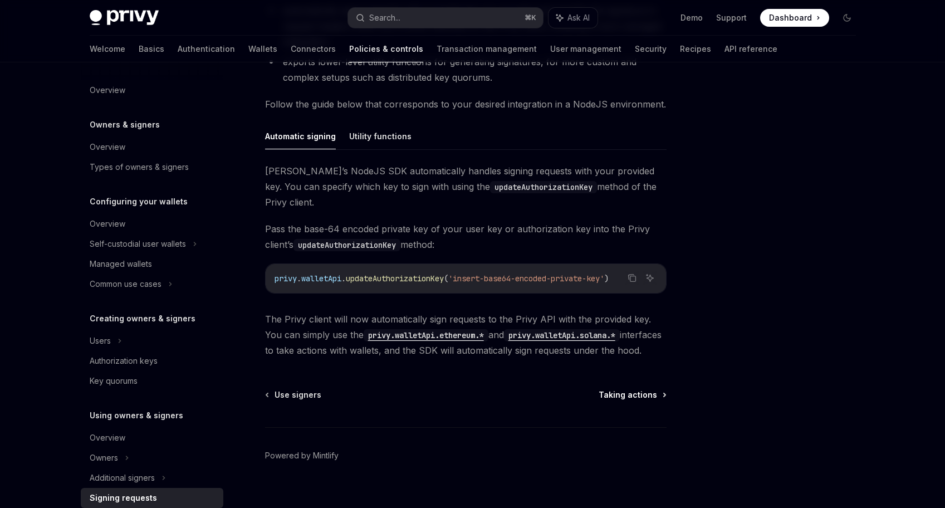
click at [633, 389] on span "Taking actions" at bounding box center [628, 394] width 58 height 11
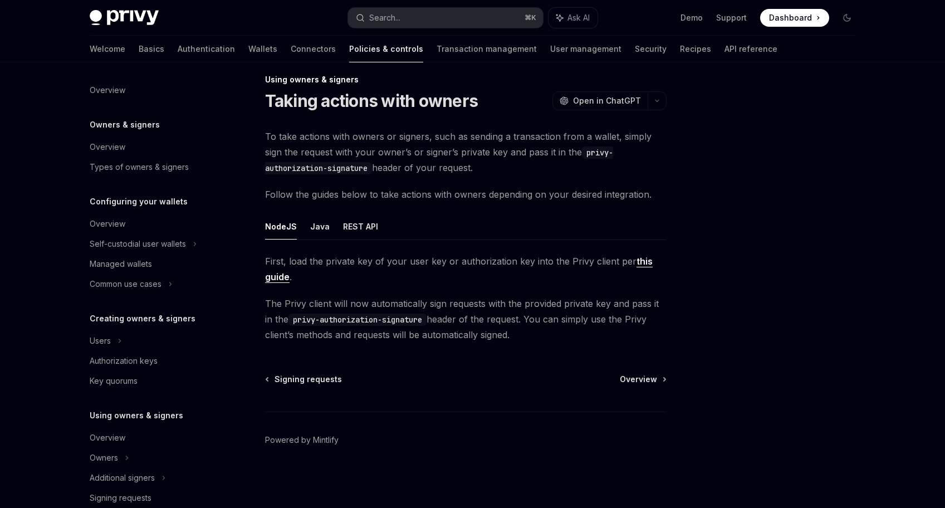
scroll to position [233, 0]
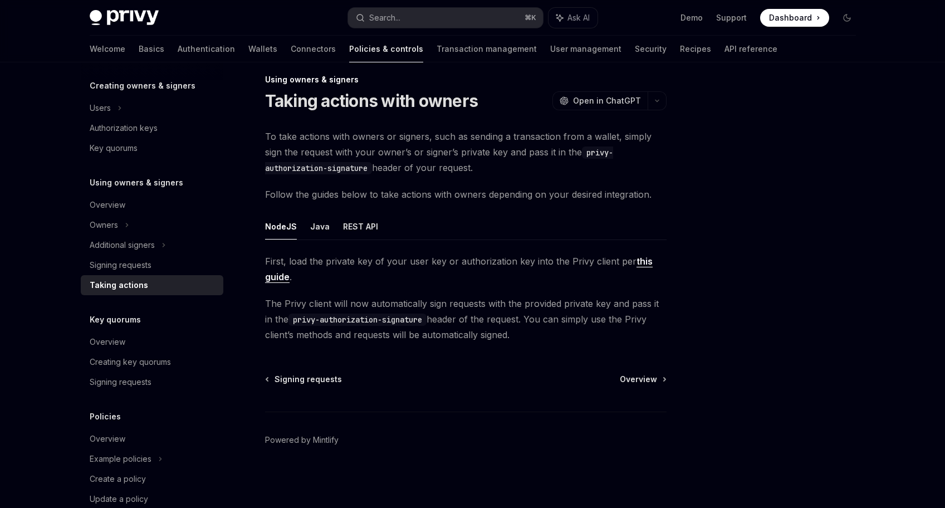
click at [281, 276] on link "this guide" at bounding box center [459, 269] width 388 height 27
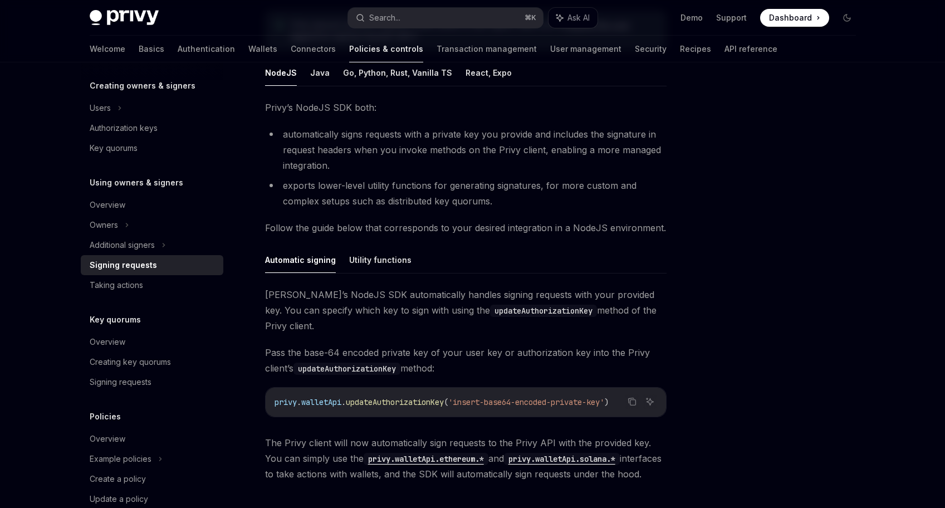
scroll to position [156, 0]
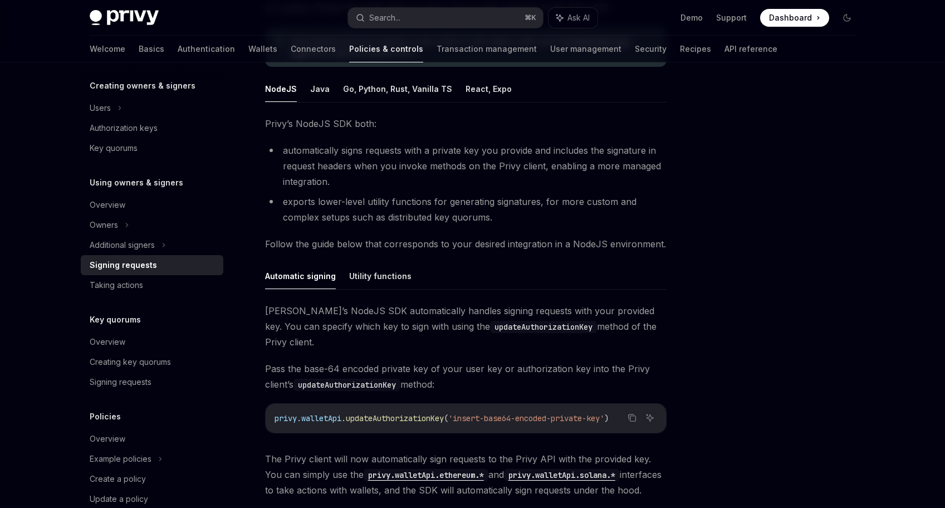
click at [311, 361] on span "Pass the base-64 encoded private key of your user key or authorization key into…" at bounding box center [466, 376] width 402 height 31
click at [833, 253] on div at bounding box center [780, 296] width 169 height 423
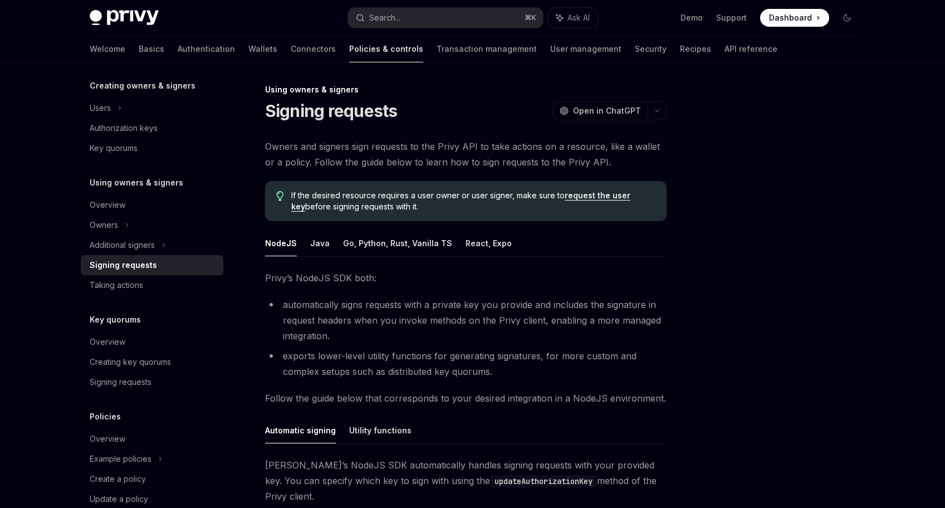
scroll to position [0, 0]
click at [402, 246] on button "Go, Python, Rust, Vanilla TS" at bounding box center [397, 245] width 109 height 26
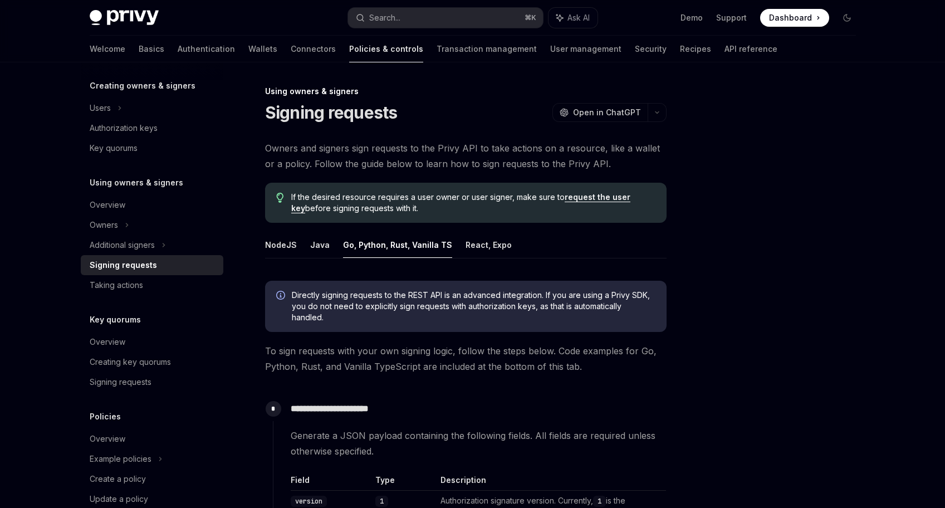
click at [810, 340] on div at bounding box center [780, 296] width 169 height 423
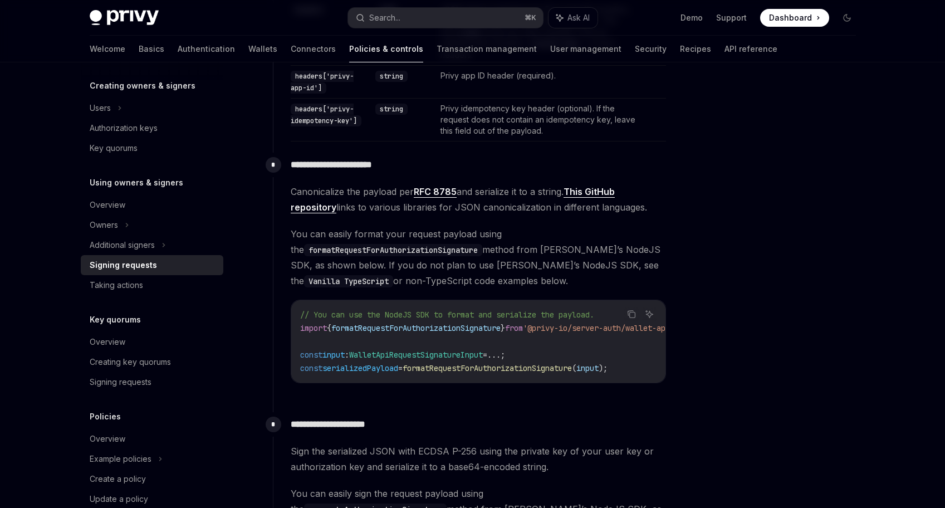
scroll to position [674, 0]
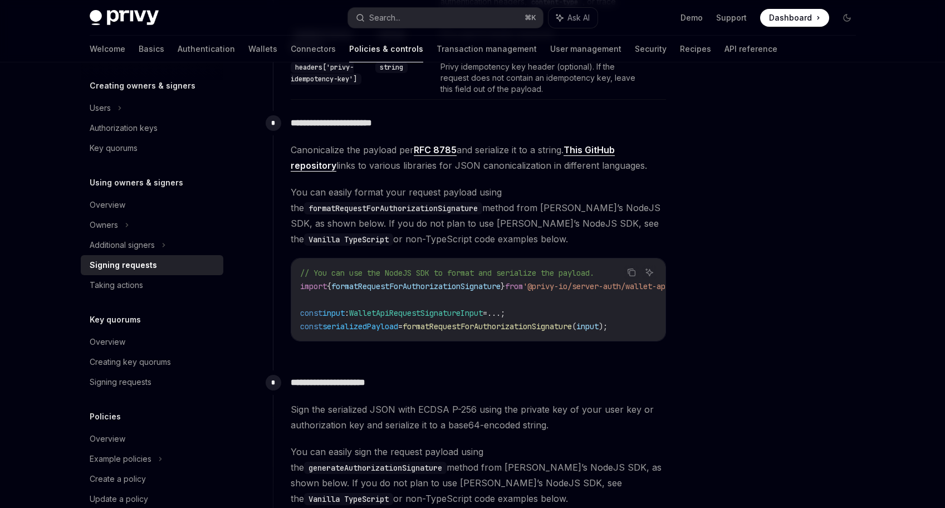
click at [731, 328] on div at bounding box center [780, 296] width 169 height 423
click at [399, 142] on span "Canonicalize the payload per RFC 8785 and serialize it to a string. This GitHub…" at bounding box center [478, 157] width 375 height 31
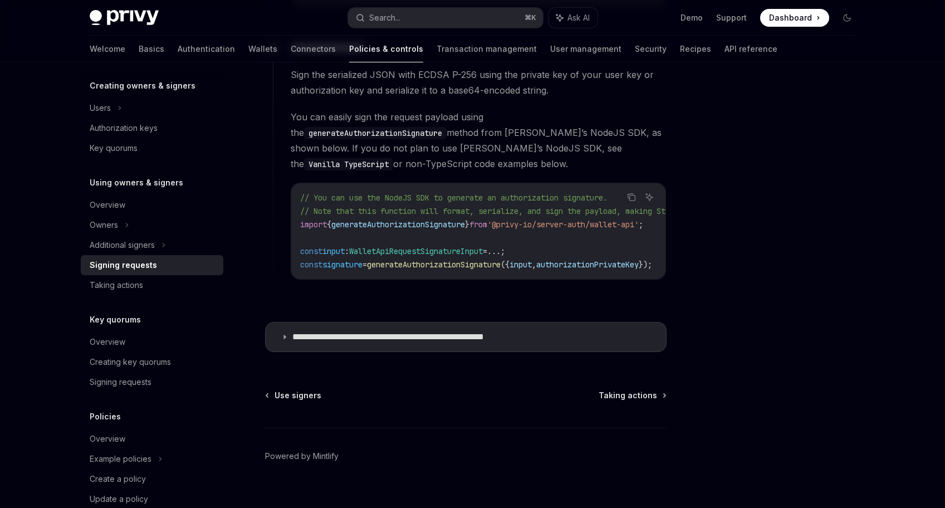
scroll to position [0, 0]
click at [462, 331] on p "**********" at bounding box center [417, 336] width 251 height 11
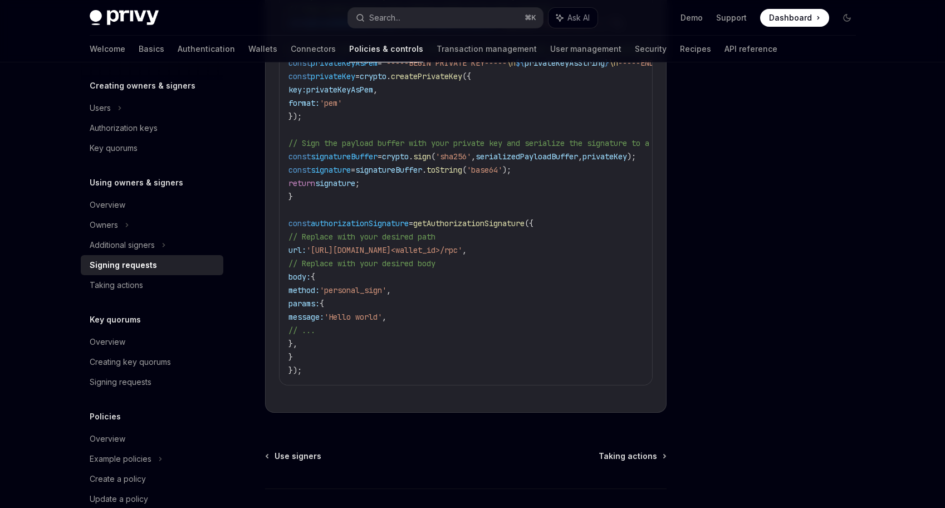
scroll to position [1808, 0]
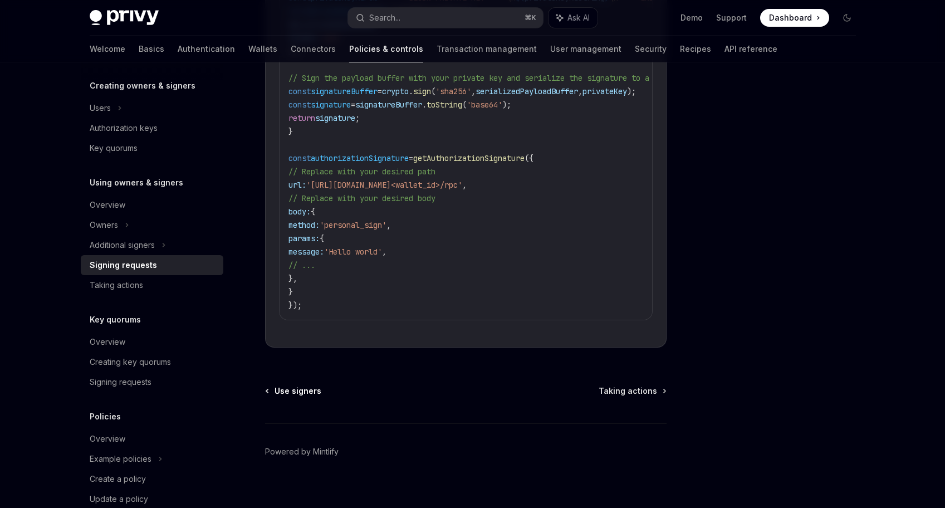
click at [299, 385] on span "Use signers" at bounding box center [298, 390] width 47 height 11
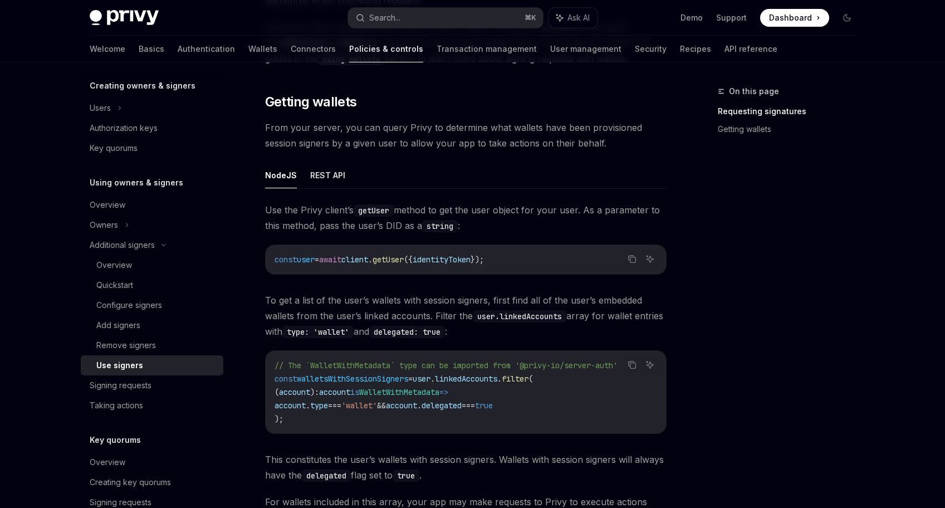
scroll to position [470, 0]
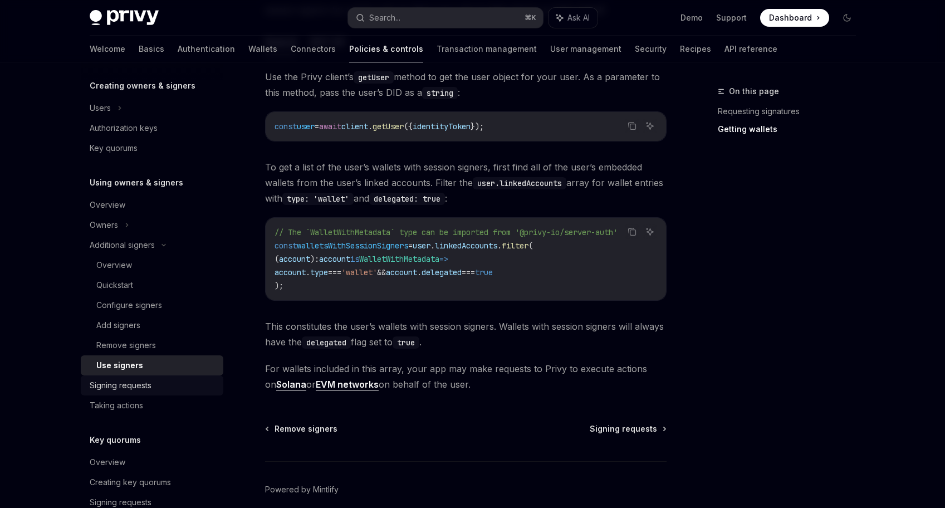
click at [155, 383] on div "Signing requests" at bounding box center [153, 385] width 127 height 13
type textarea "*"
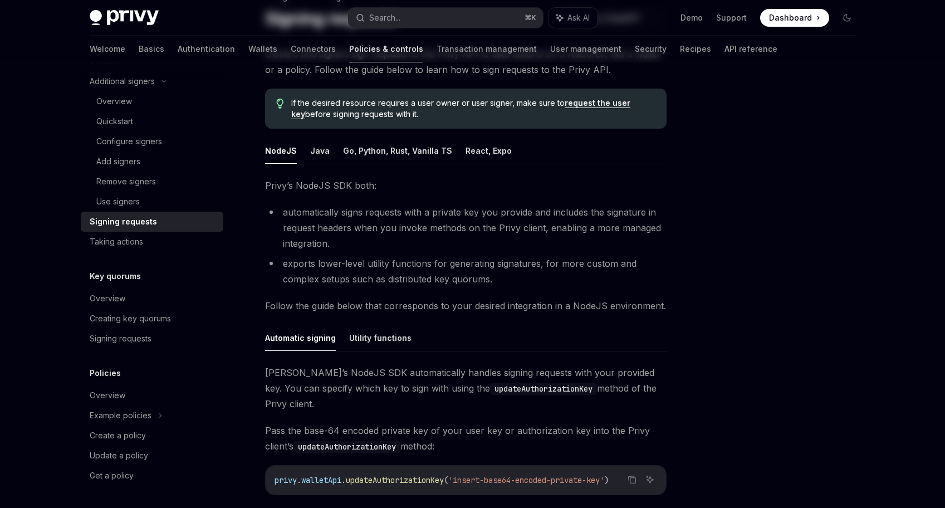
scroll to position [197, 0]
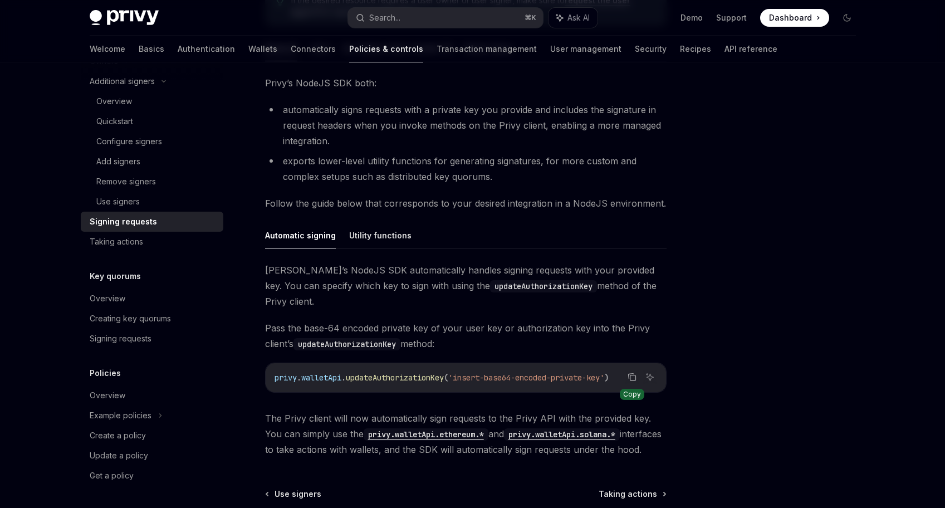
click at [634, 373] on icon "Copy the contents from the code block" at bounding box center [632, 377] width 9 height 9
